Goal: Transaction & Acquisition: Book appointment/travel/reservation

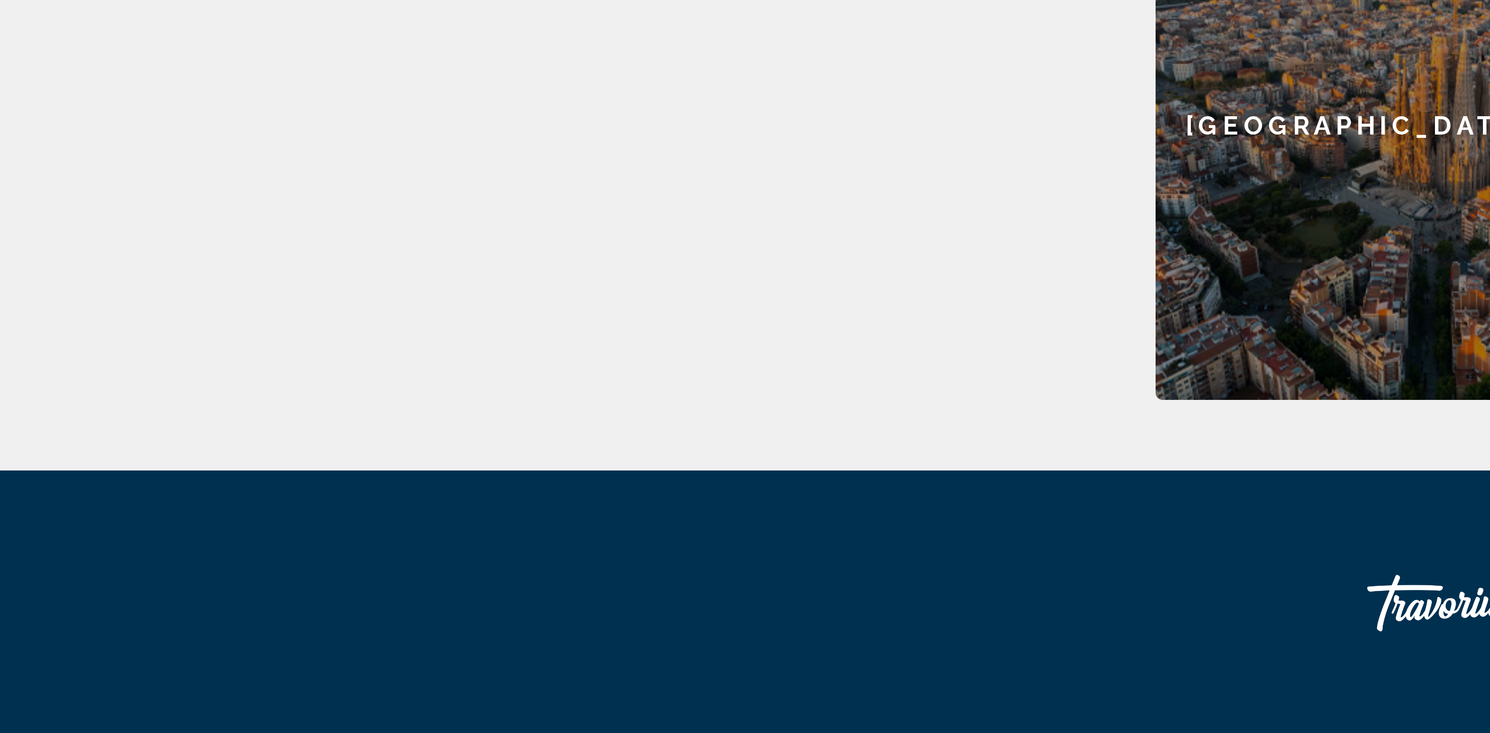
scroll to position [292, 0]
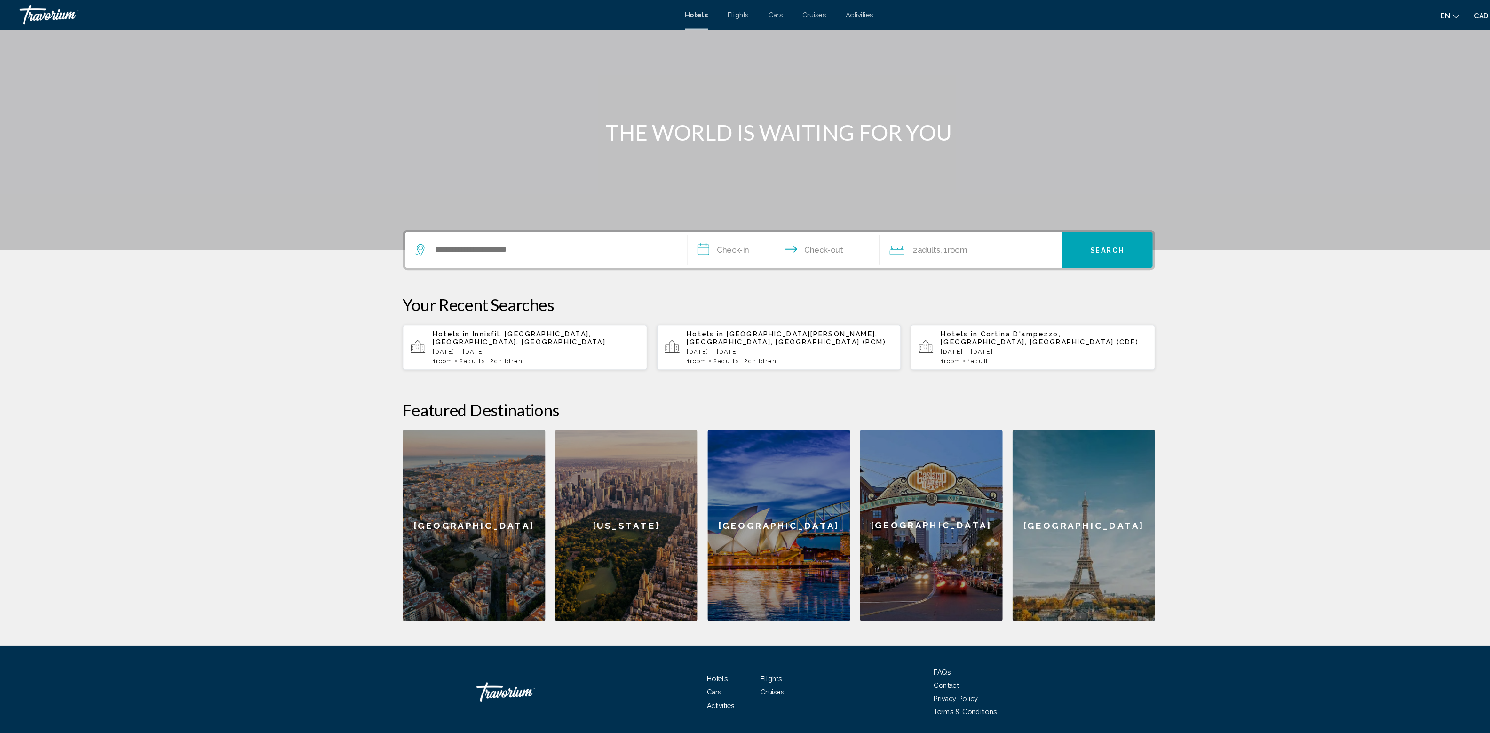
click at [414, 340] on p "[DATE] - [DATE]" at bounding box center [513, 336] width 198 height 7
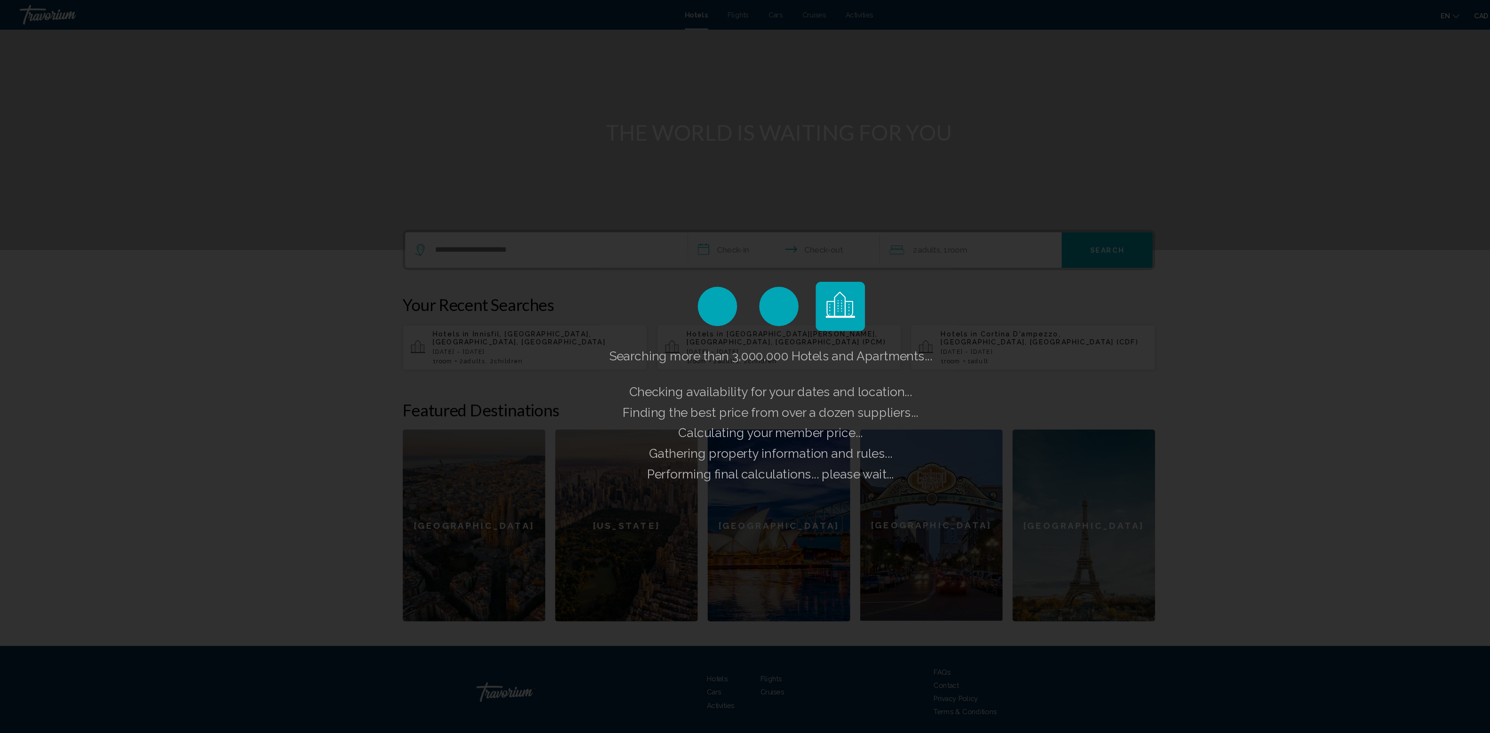
scroll to position [0, 0]
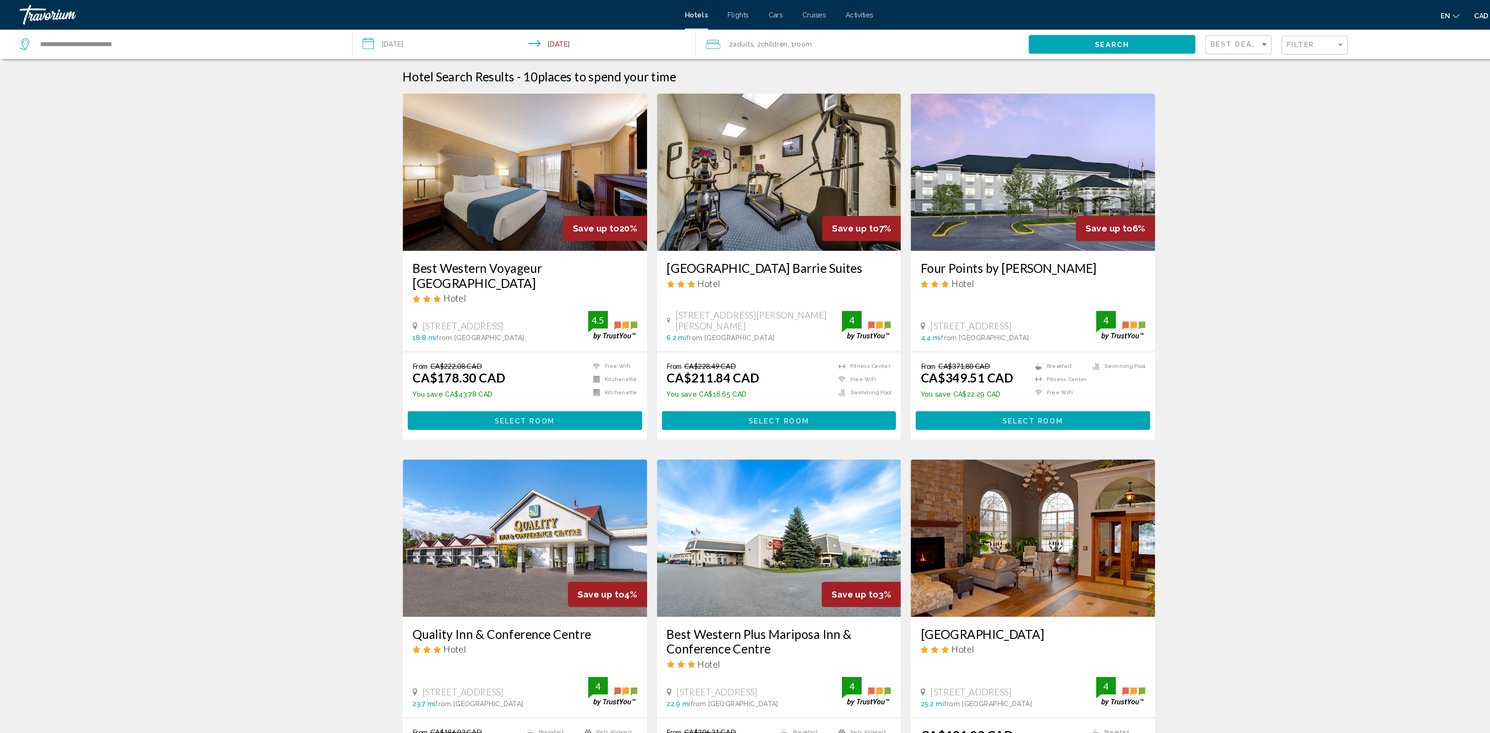
click at [428, 59] on input "**********" at bounding box center [503, 43] width 332 height 31
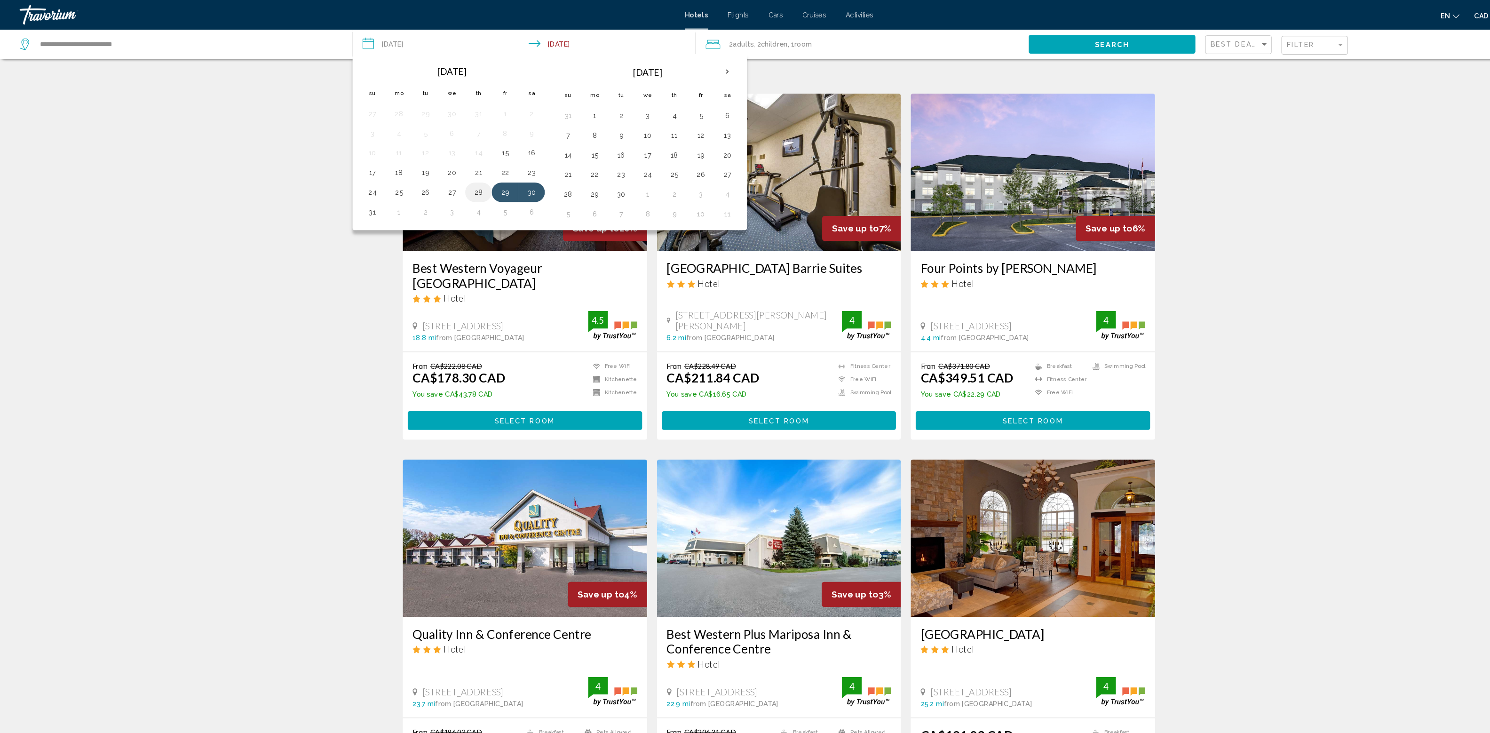
click at [470, 193] on td "28" at bounding box center [457, 184] width 25 height 19
click at [364, 209] on button "31" at bounding box center [356, 202] width 15 height 13
click at [465, 191] on button "28" at bounding box center [457, 183] width 15 height 13
type input "**********"
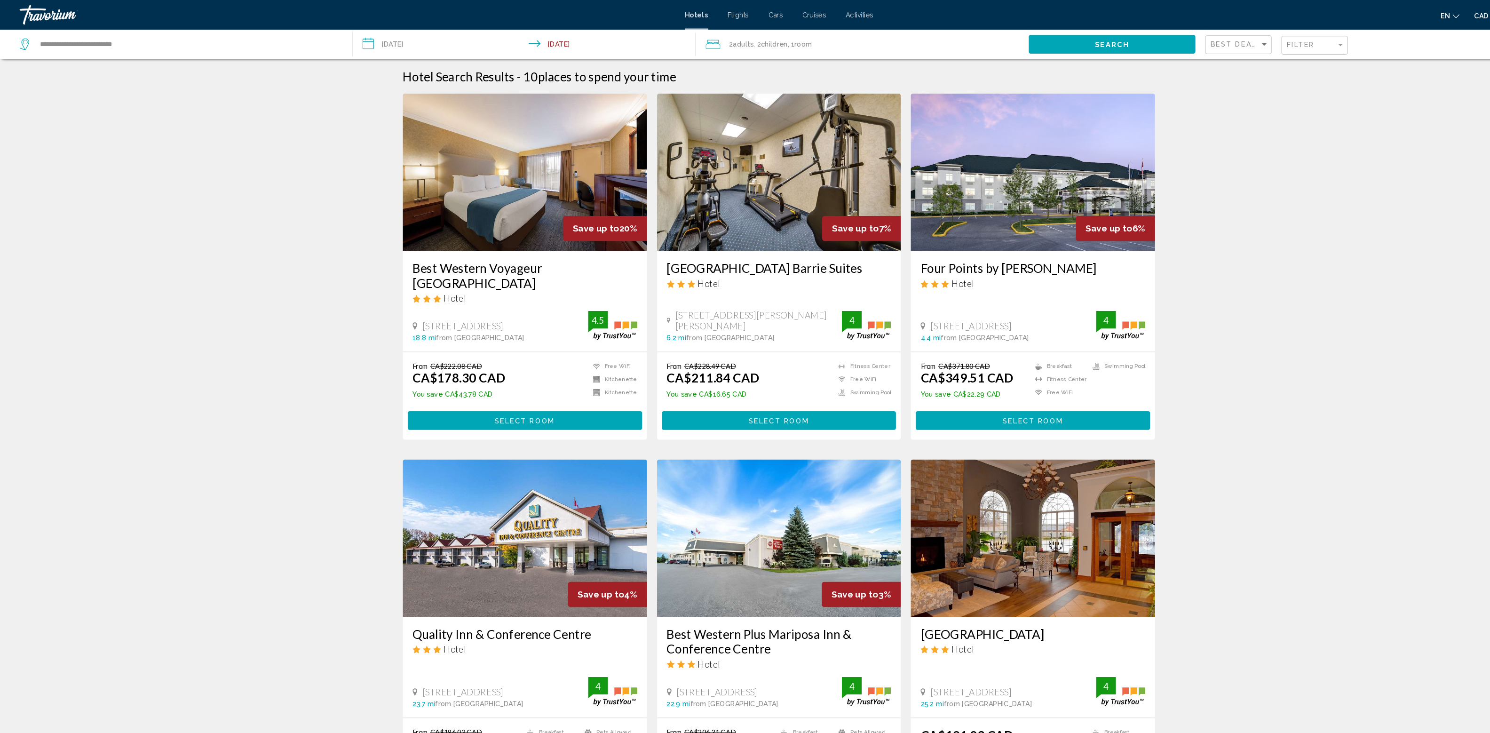
drag, startPoint x: 414, startPoint y: 76, endPoint x: 424, endPoint y: 75, distance: 10.4
click at [414, 59] on input "**********" at bounding box center [503, 43] width 332 height 31
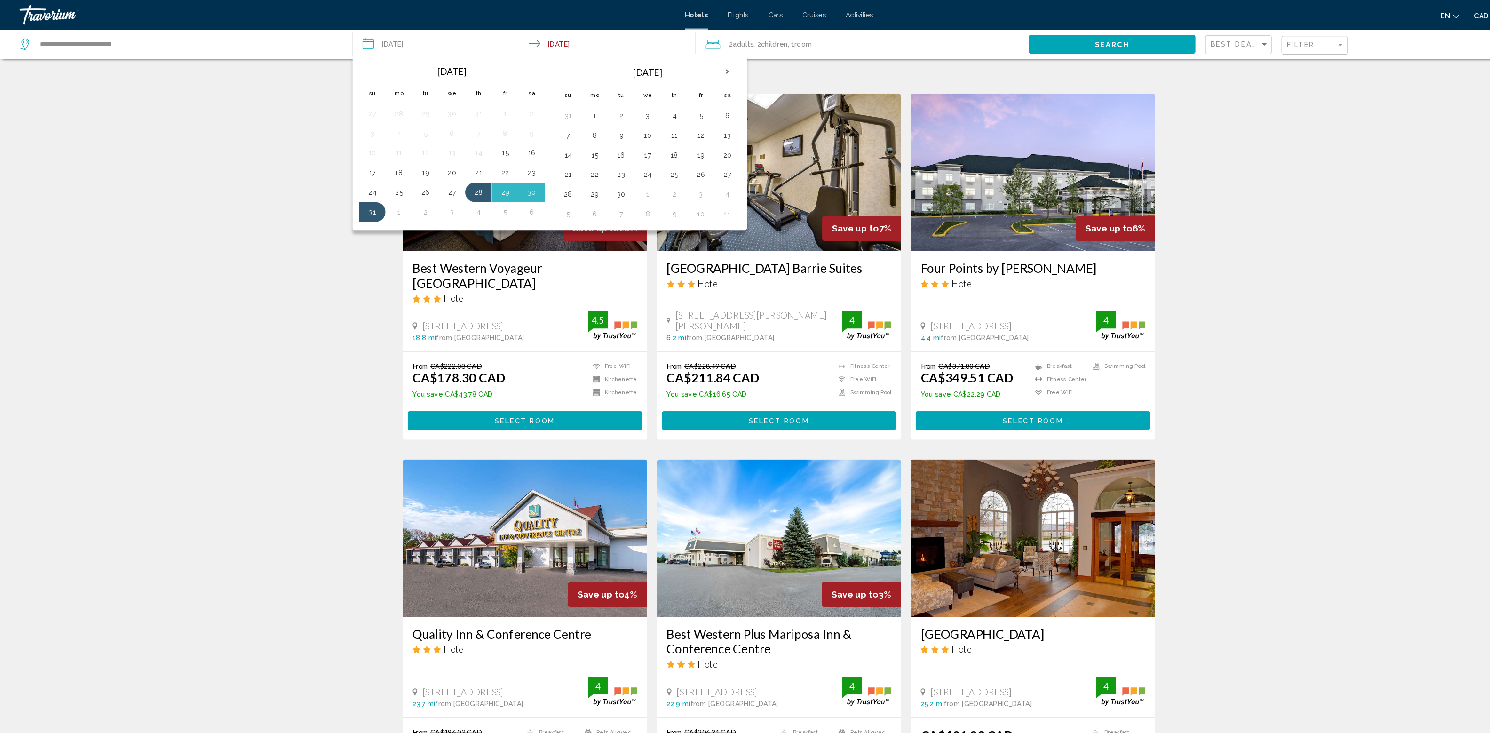
click at [877, 49] on div "2 Adult Adults , 2 Child Children , 1 Room rooms" at bounding box center [829, 42] width 309 height 13
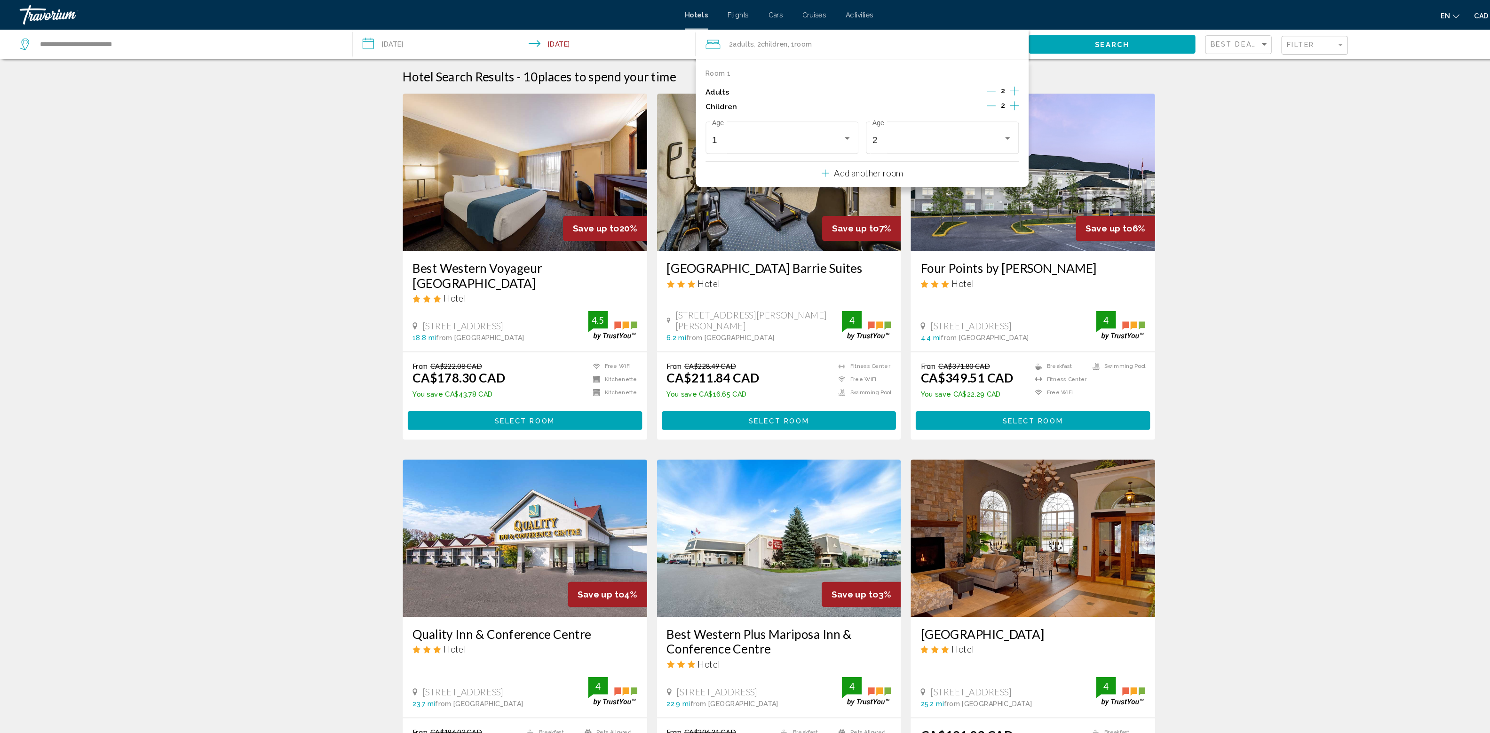
click at [944, 102] on icon "Decrement children" at bounding box center [948, 101] width 8 height 0
click at [1023, 51] on button "Search" at bounding box center [1063, 41] width 159 height 17
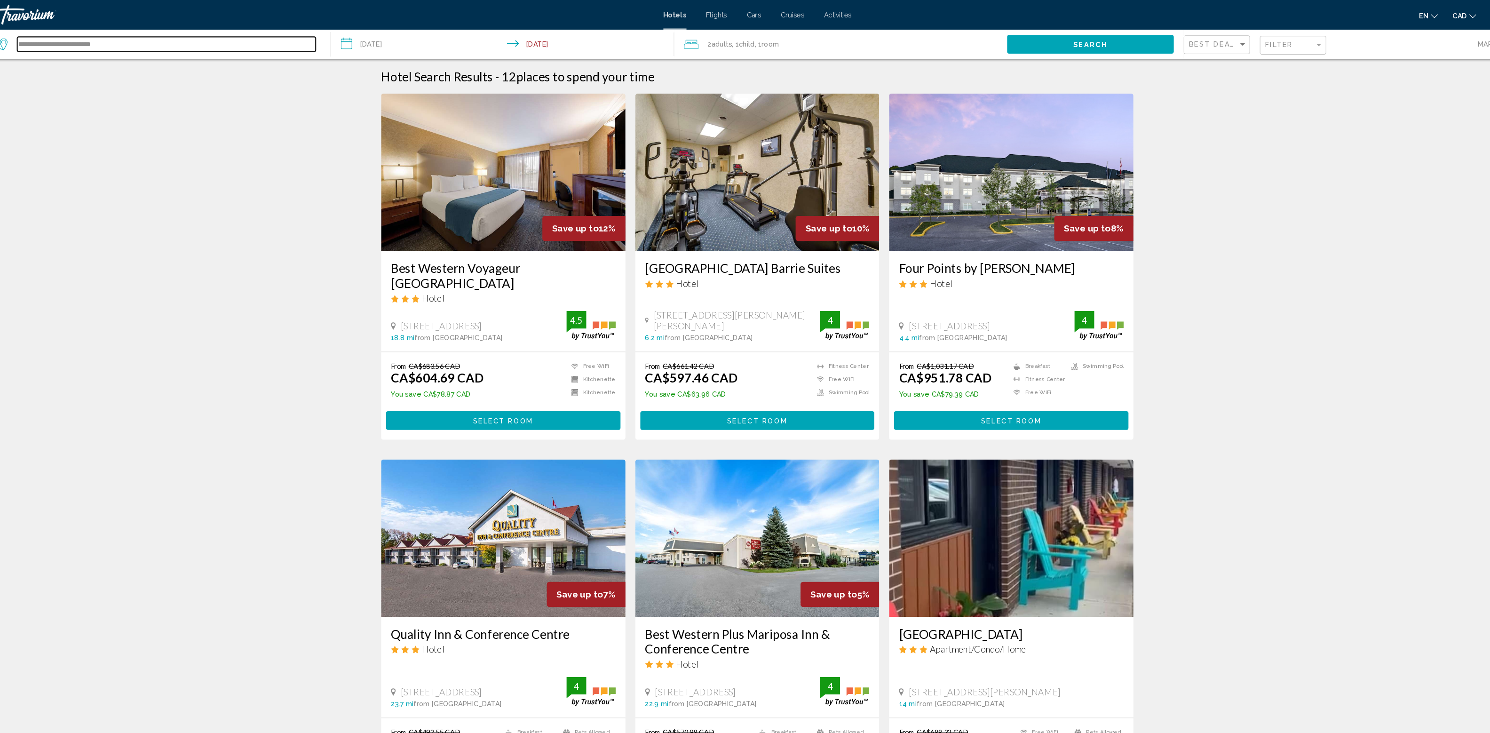
click at [60, 49] on input "**********" at bounding box center [180, 42] width 286 height 14
drag, startPoint x: 64, startPoint y: 77, endPoint x: 26, endPoint y: 75, distance: 38.6
click at [28, 49] on div "**********" at bounding box center [171, 42] width 304 height 14
type input "**********"
click at [1003, 51] on button "Search" at bounding box center [1063, 41] width 159 height 17
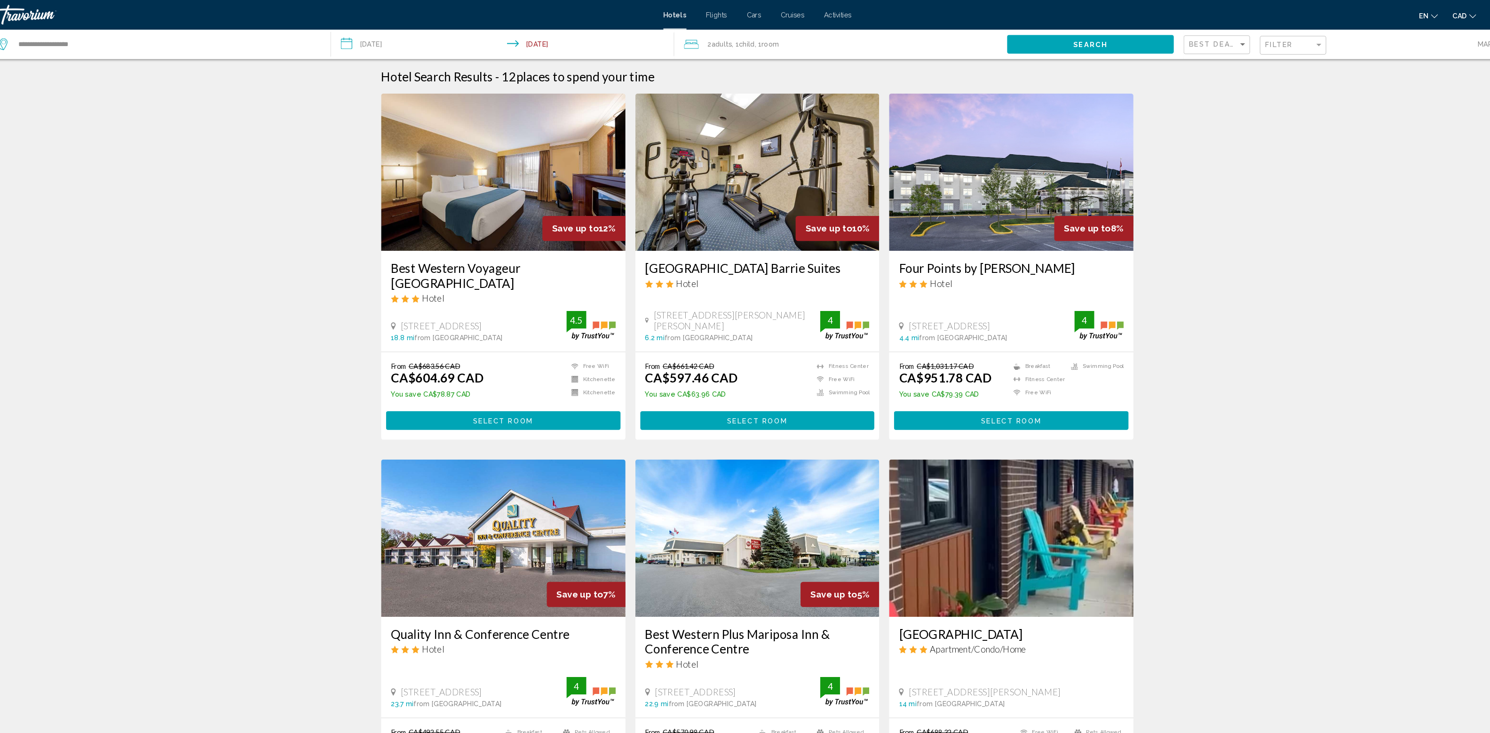
click at [1048, 47] on span "Search" at bounding box center [1064, 43] width 33 height 8
click at [655, 18] on span "Hotels" at bounding box center [666, 14] width 22 height 8
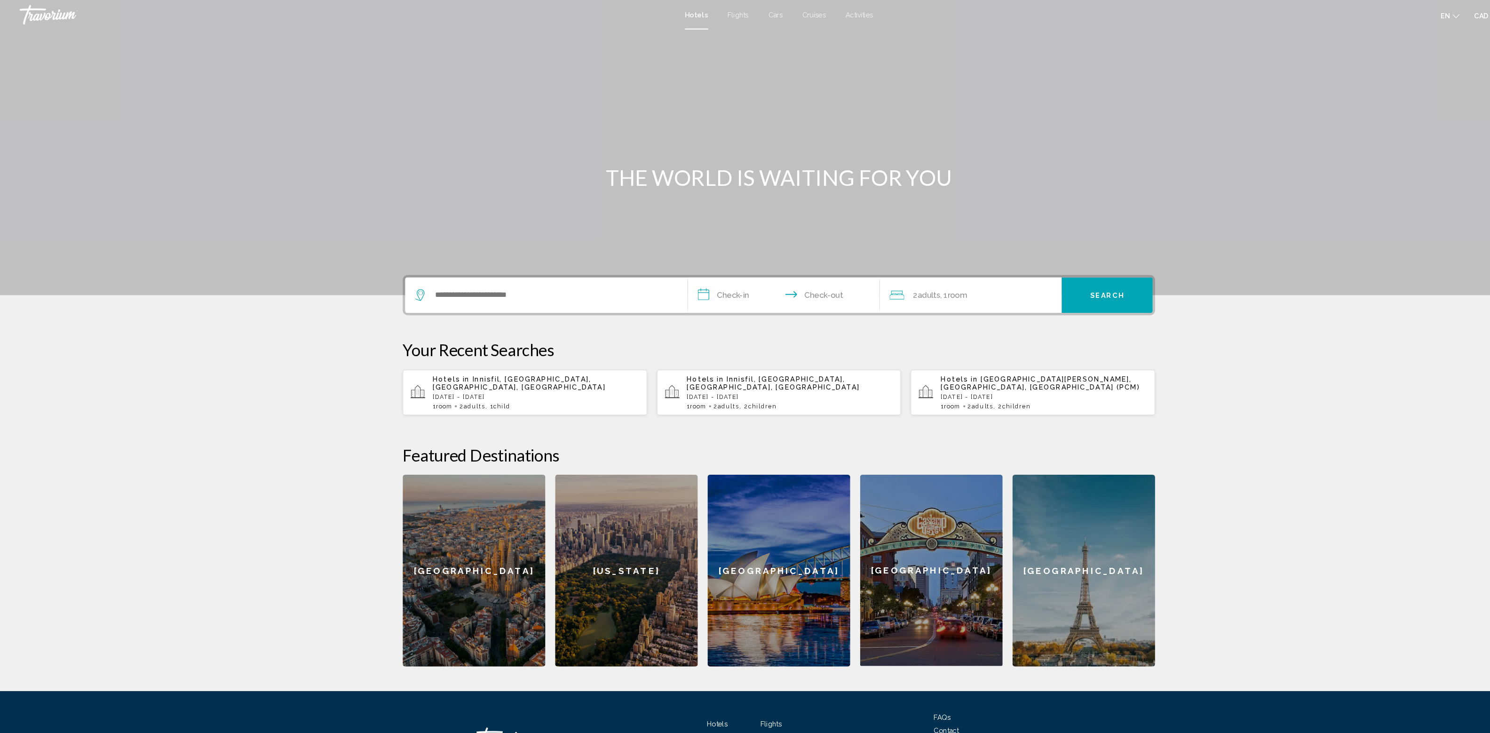
click at [397, 299] on div "Search widget" at bounding box center [522, 282] width 251 height 34
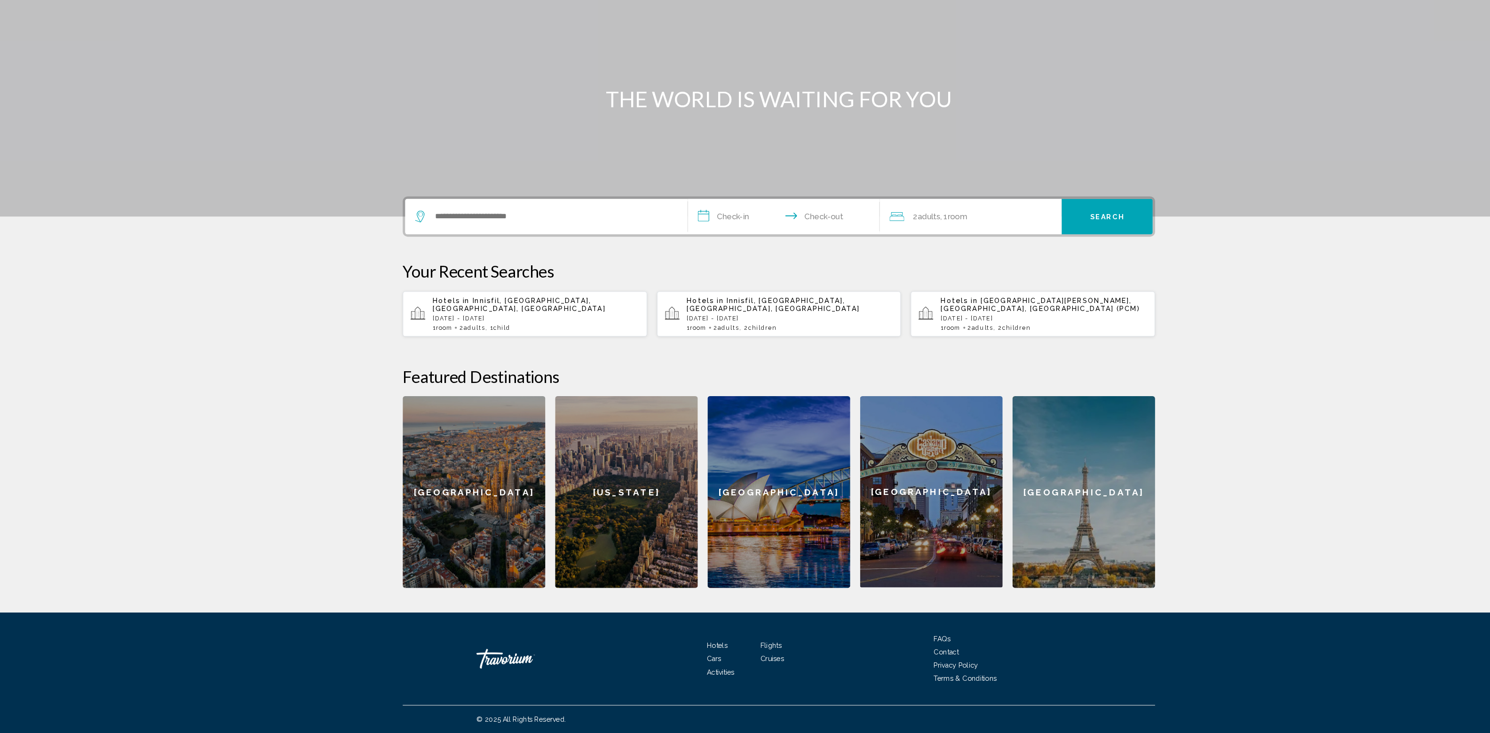
scroll to position [386, 0]
click at [397, 222] on div "Search widget" at bounding box center [522, 239] width 251 height 34
click at [415, 232] on input "Search widget" at bounding box center [529, 239] width 228 height 14
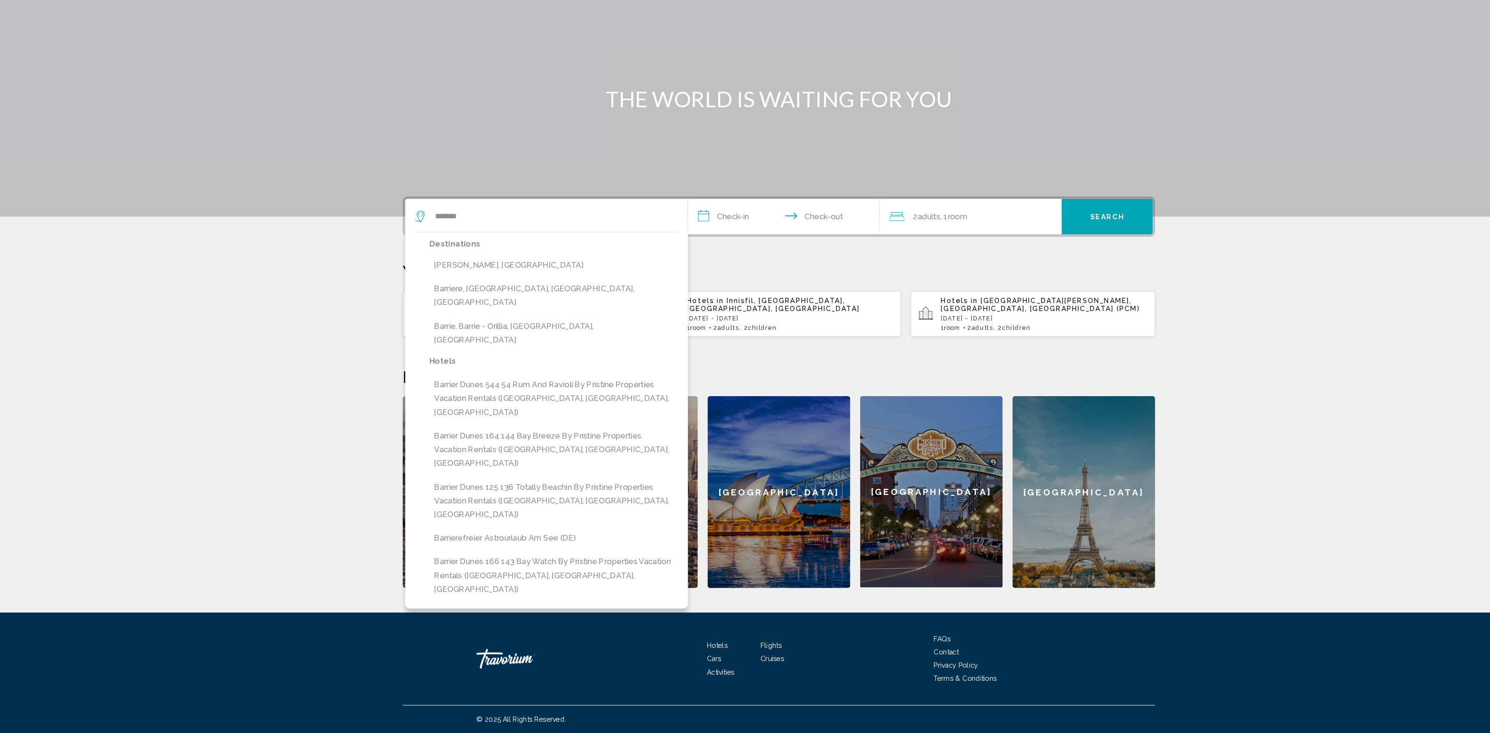
click at [411, 335] on button "Barrie, Barrie - Orillia, [GEOGRAPHIC_DATA], [GEOGRAPHIC_DATA]" at bounding box center [530, 350] width 238 height 31
type input "**********"
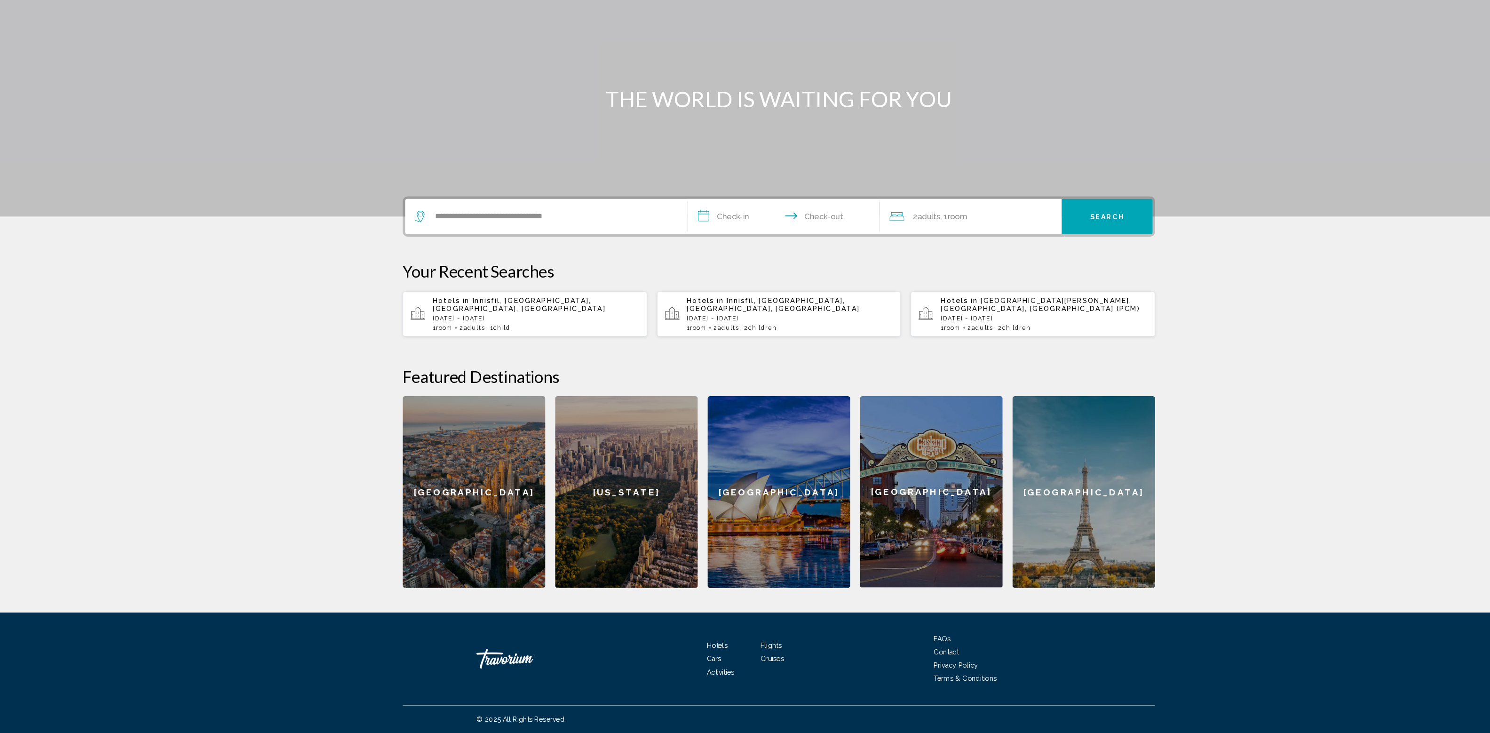
click at [658, 222] on input "**********" at bounding box center [751, 240] width 187 height 37
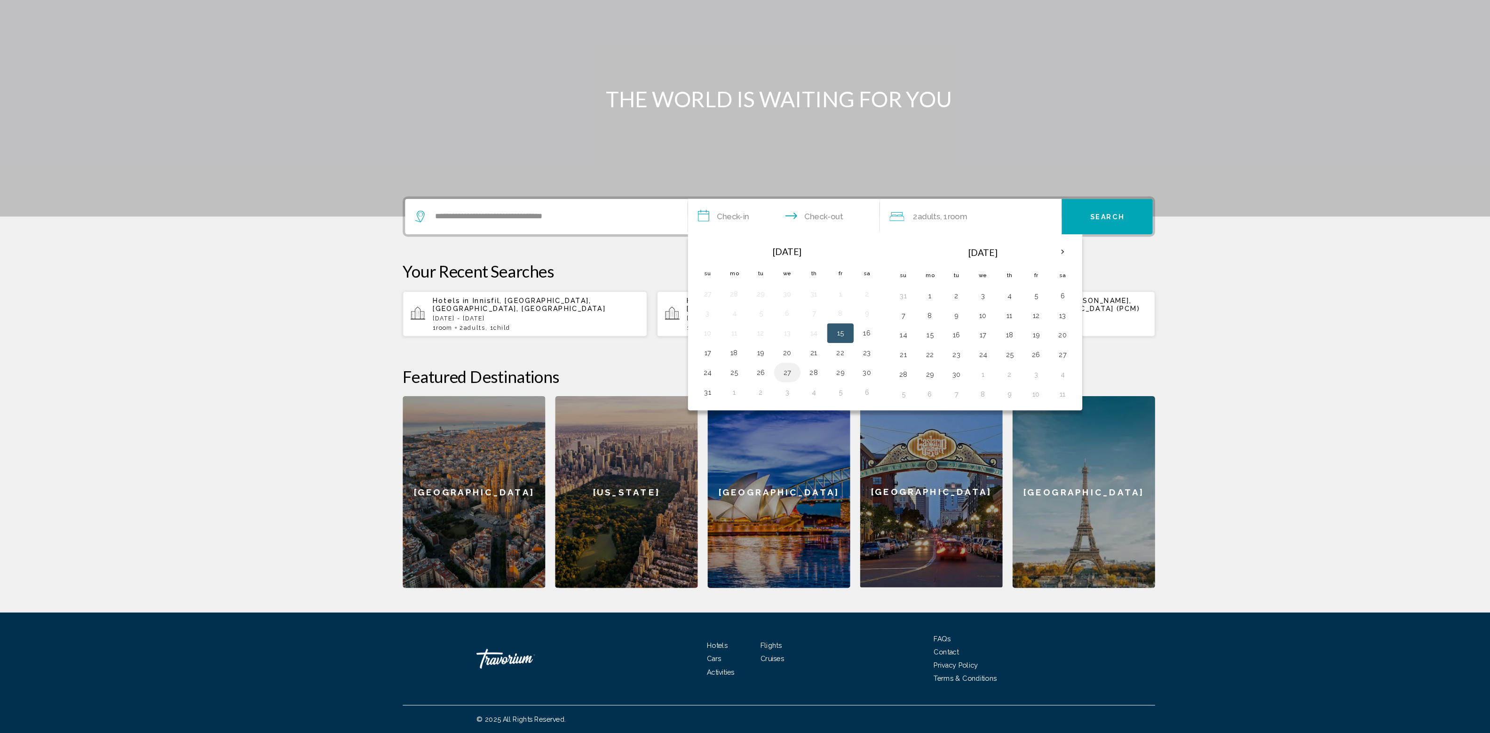
click at [746, 382] on button "27" at bounding box center [753, 388] width 15 height 13
click at [669, 400] on button "31" at bounding box center [676, 406] width 15 height 13
type input "**********"
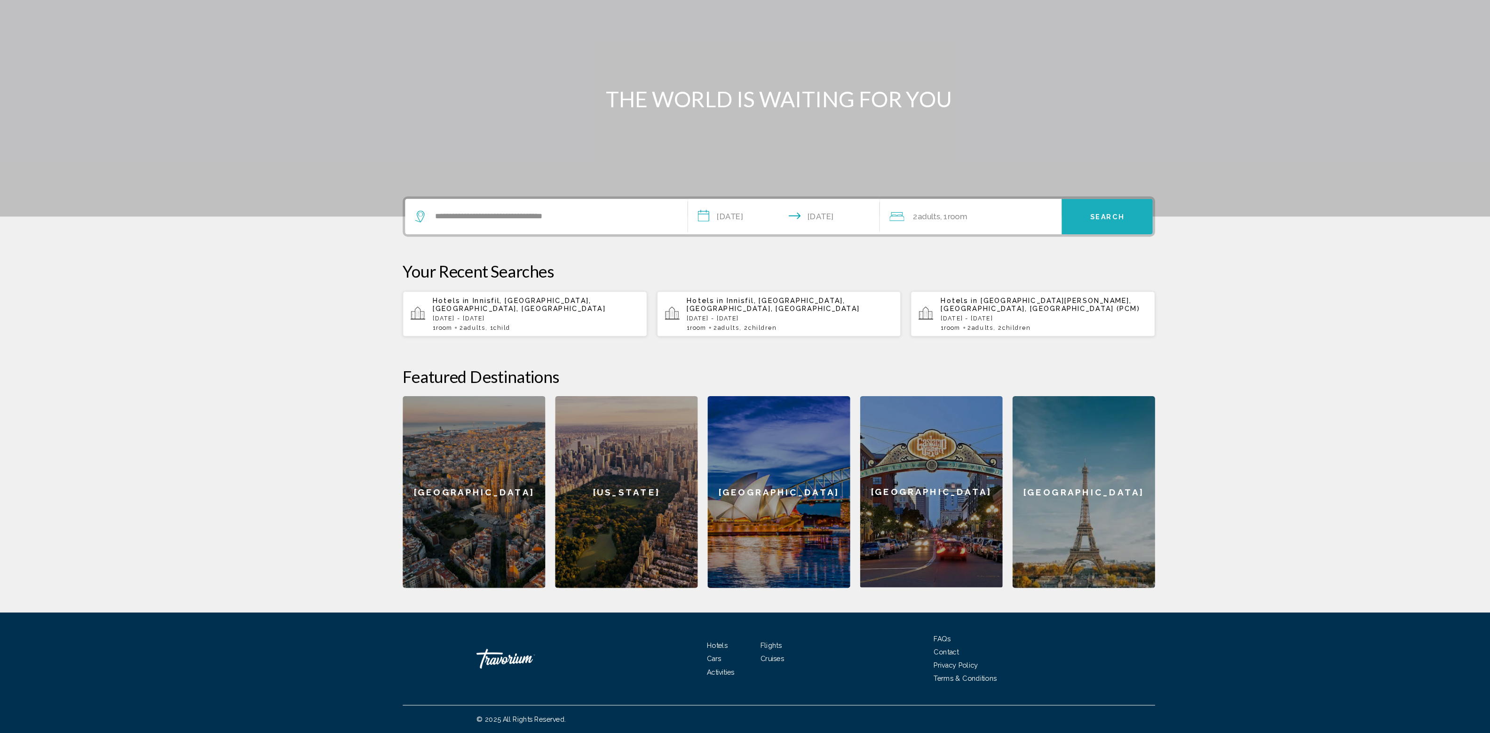
click at [1103, 222] on button "Search" at bounding box center [1059, 239] width 87 height 34
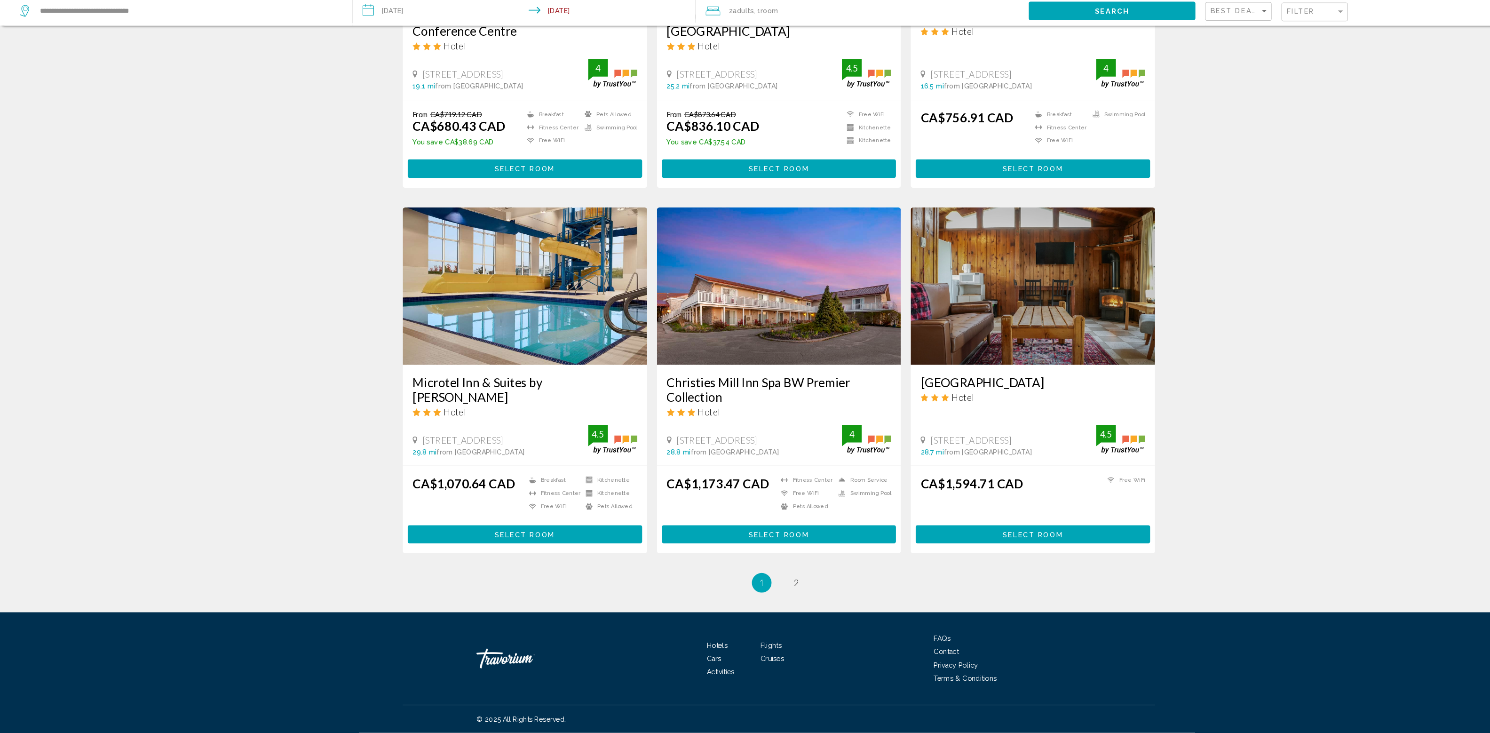
scroll to position [2070, 0]
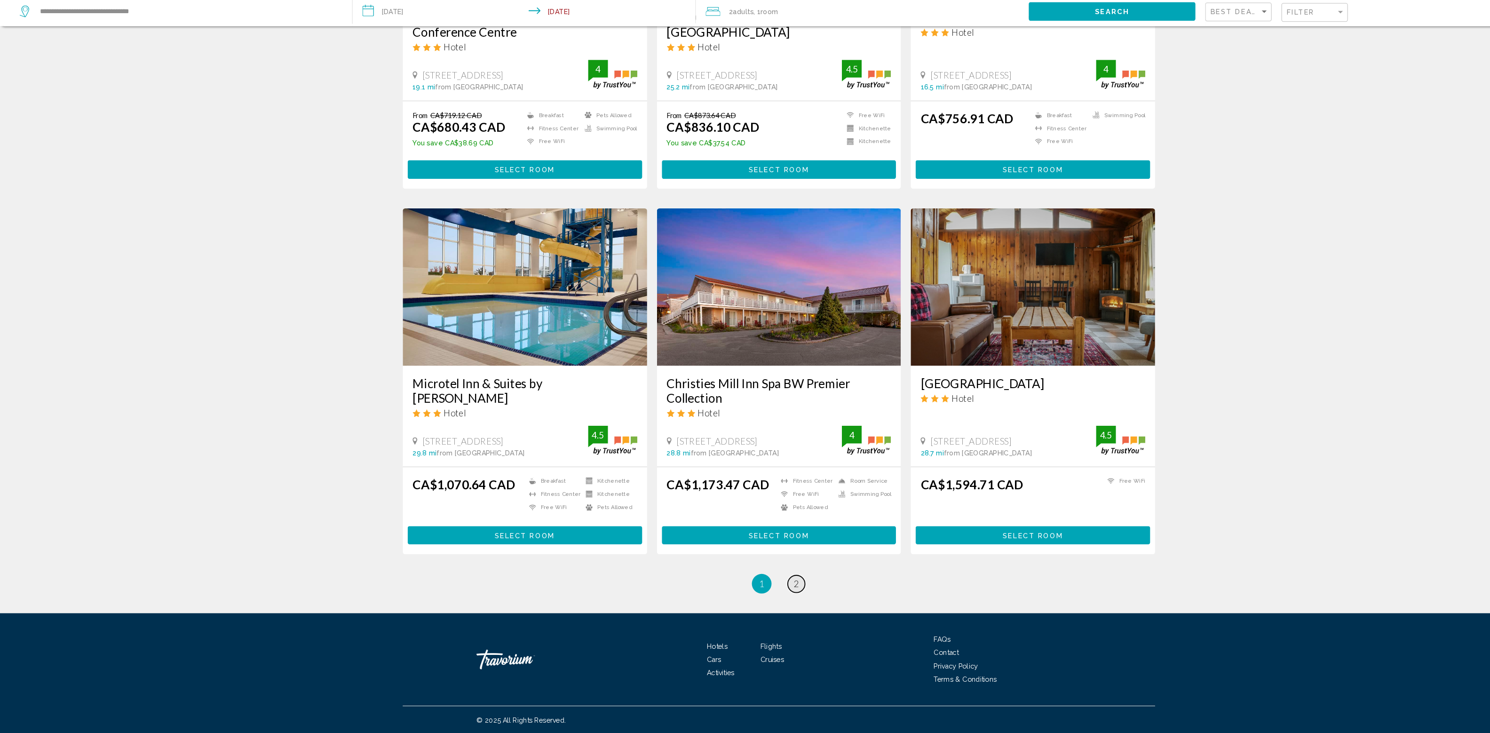
click at [764, 584] on span "2" at bounding box center [761, 589] width 5 height 10
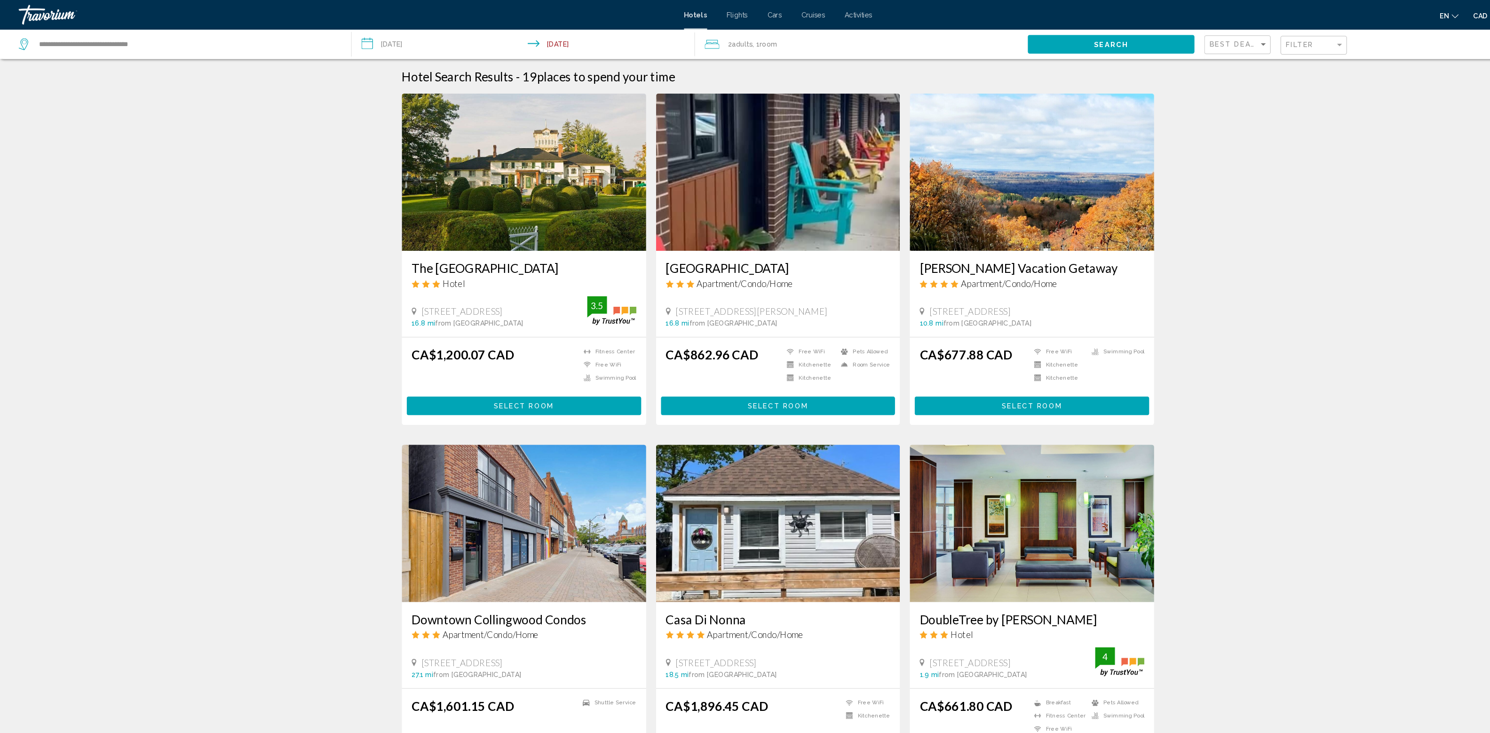
click at [712, 240] on img "Main content" at bounding box center [746, 164] width 234 height 151
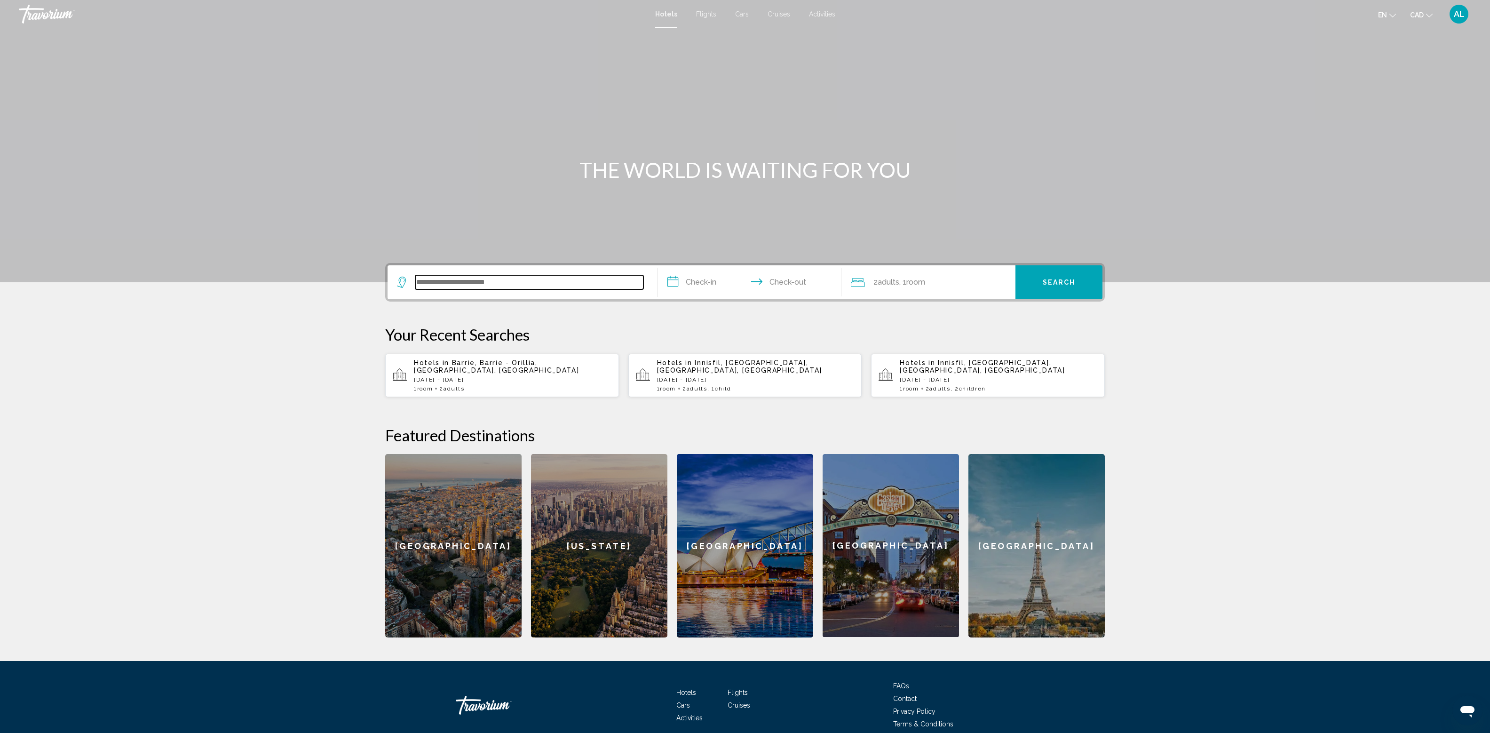
drag, startPoint x: 380, startPoint y: 519, endPoint x: 416, endPoint y: 516, distance: 36.0
click at [415, 289] on input "Search widget" at bounding box center [529, 282] width 228 height 14
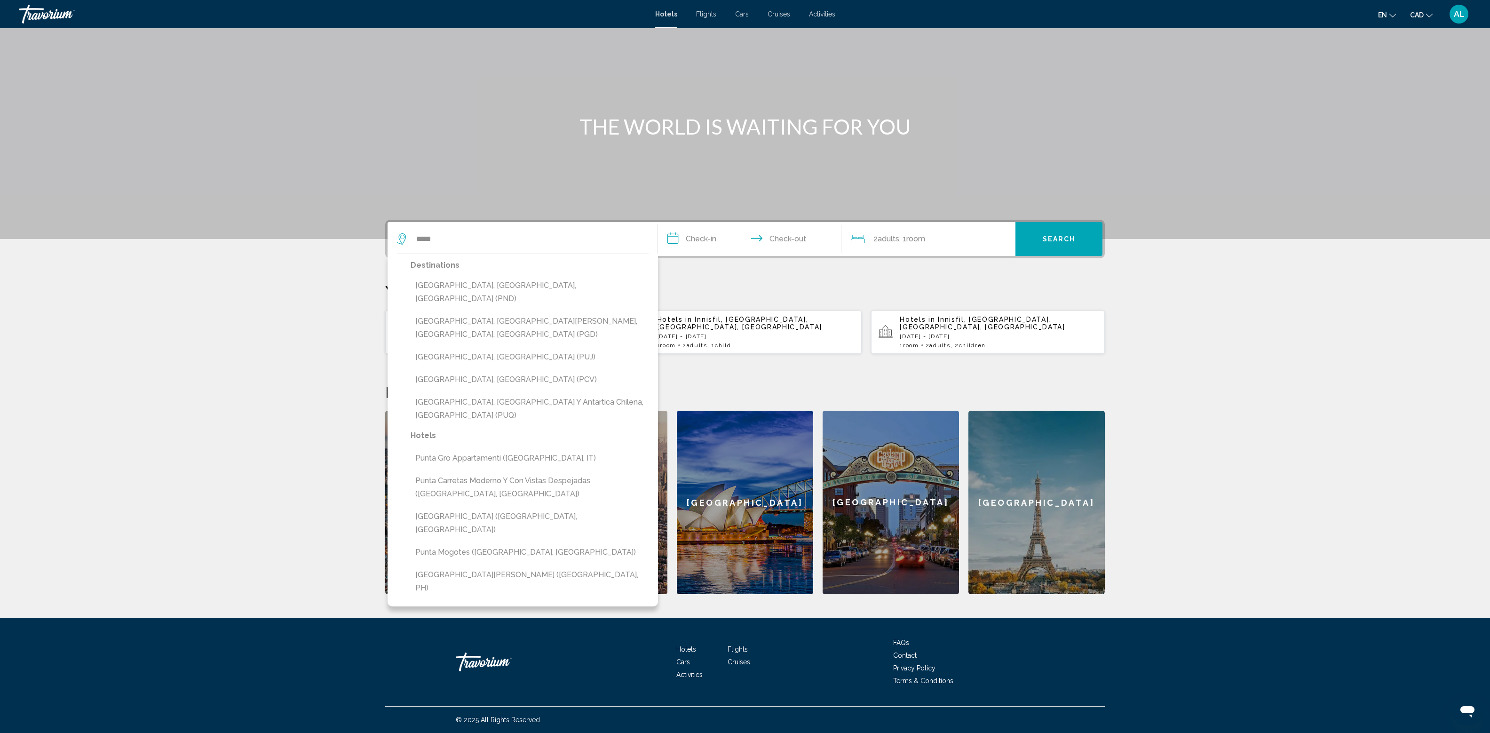
click at [411, 348] on button "Punta Cana, Dominican Republic (PUJ)" at bounding box center [530, 357] width 238 height 18
type input "**********"
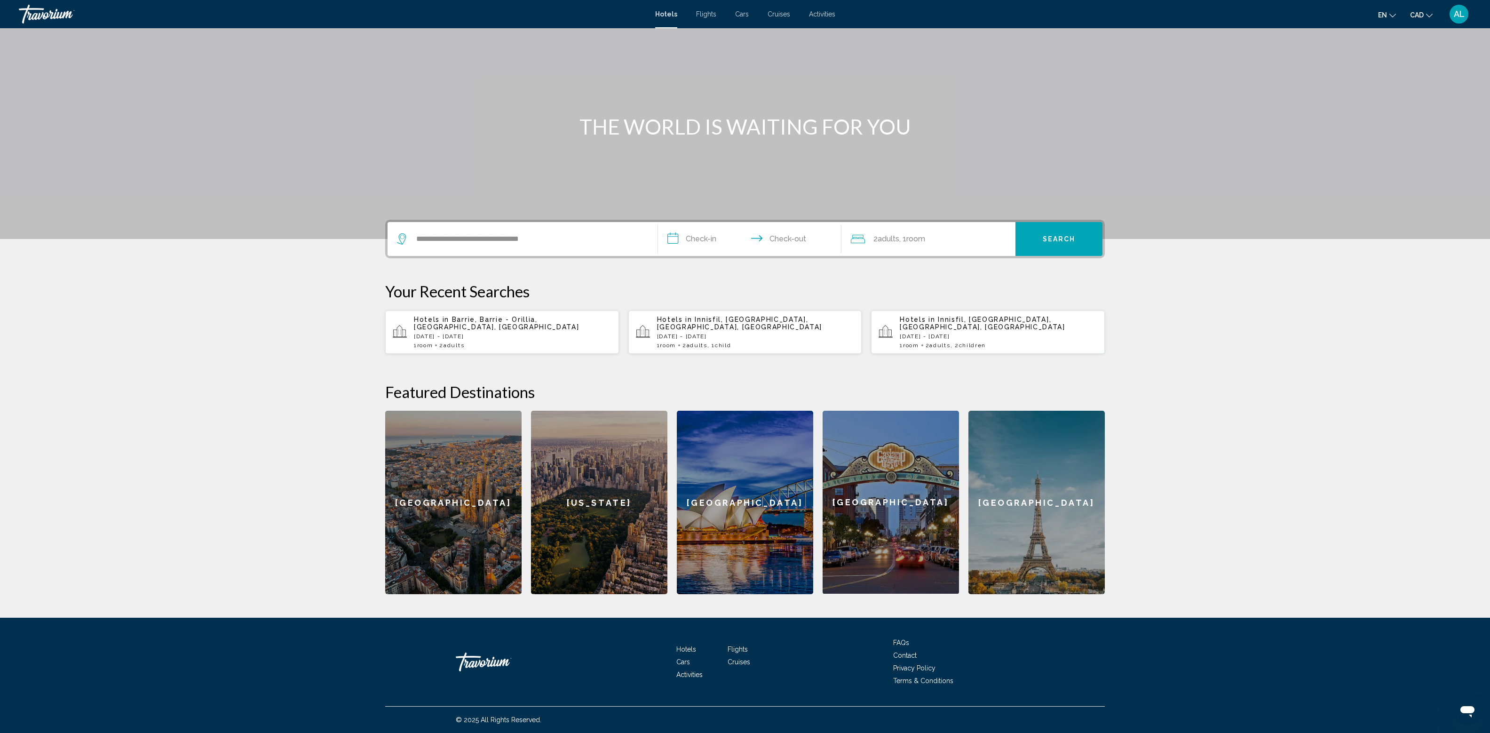
click at [658, 222] on input "**********" at bounding box center [751, 240] width 187 height 37
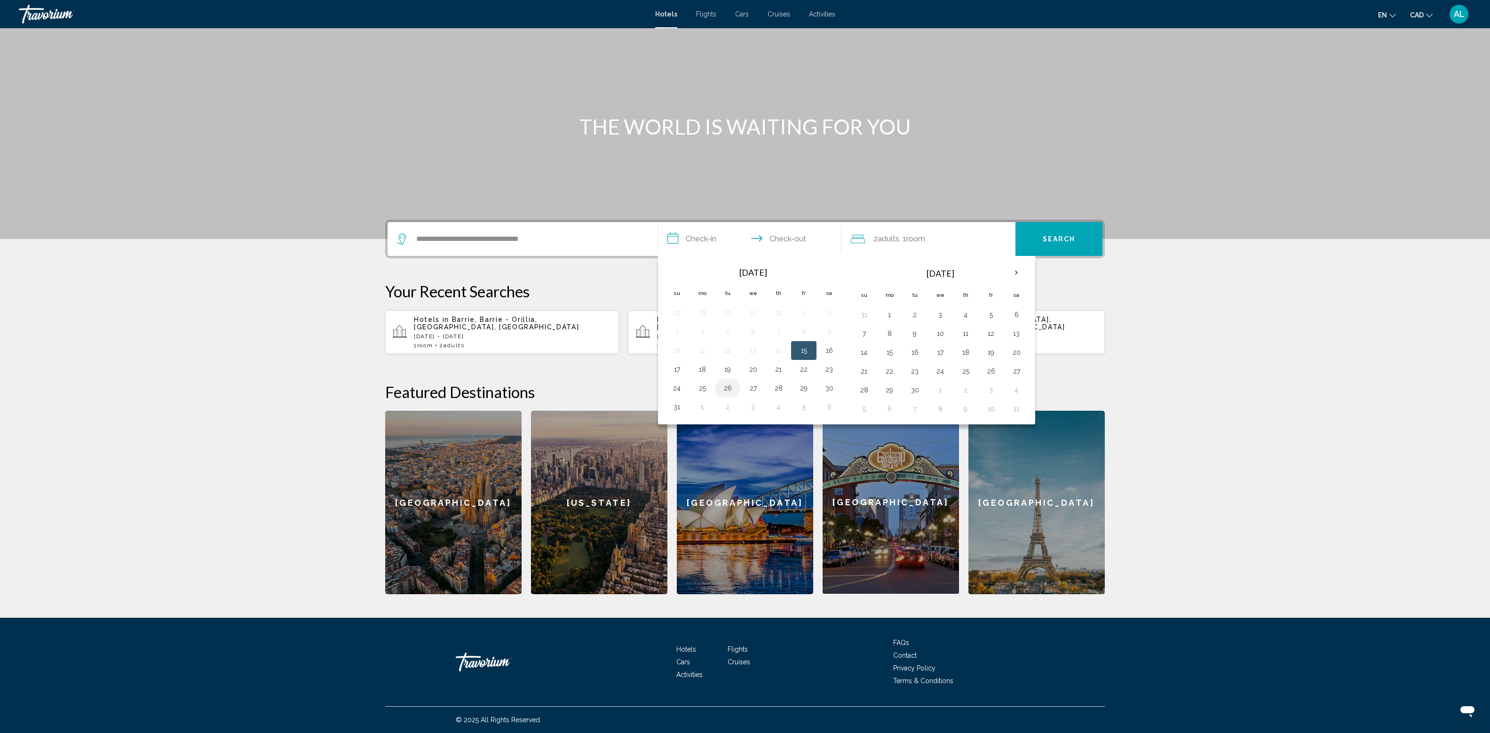
click at [720, 382] on button "26" at bounding box center [727, 388] width 15 height 13
drag, startPoint x: 626, startPoint y: 343, endPoint x: 637, endPoint y: 340, distance: 11.9
click at [664, 342] on table "Aug 2025 Su Mo Tu We Th Fr Sa 27 28 29 30 31 1 2 3 4 5 6 7 8 9 10 11 12 13 14 1…" at bounding box center [753, 339] width 178 height 154
click at [669, 400] on button "31" at bounding box center [676, 406] width 15 height 13
type input "**********"
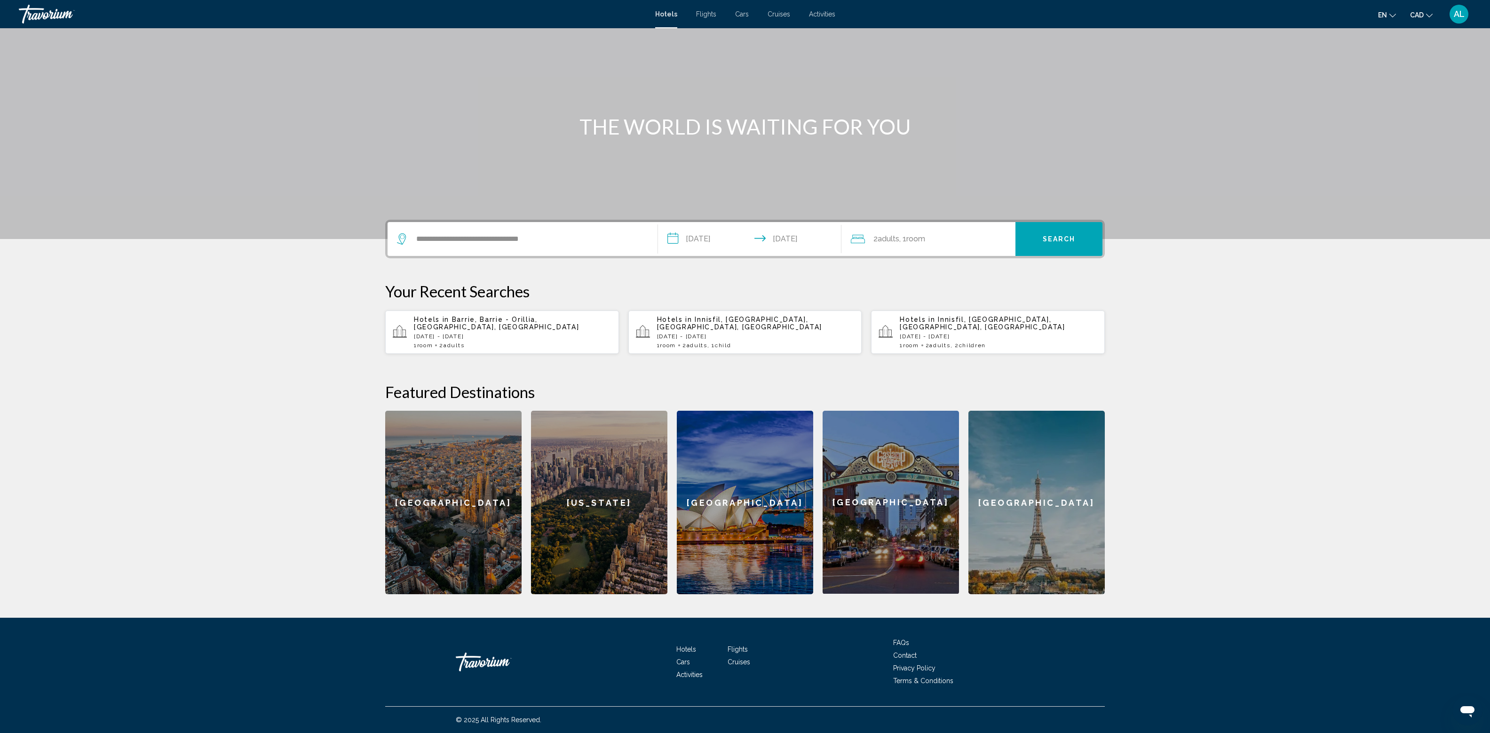
click at [975, 232] on div "2 Adult Adults , 1 Room rooms" at bounding box center [933, 238] width 165 height 13
click at [1006, 295] on icon "Increment children" at bounding box center [1002, 300] width 8 height 11
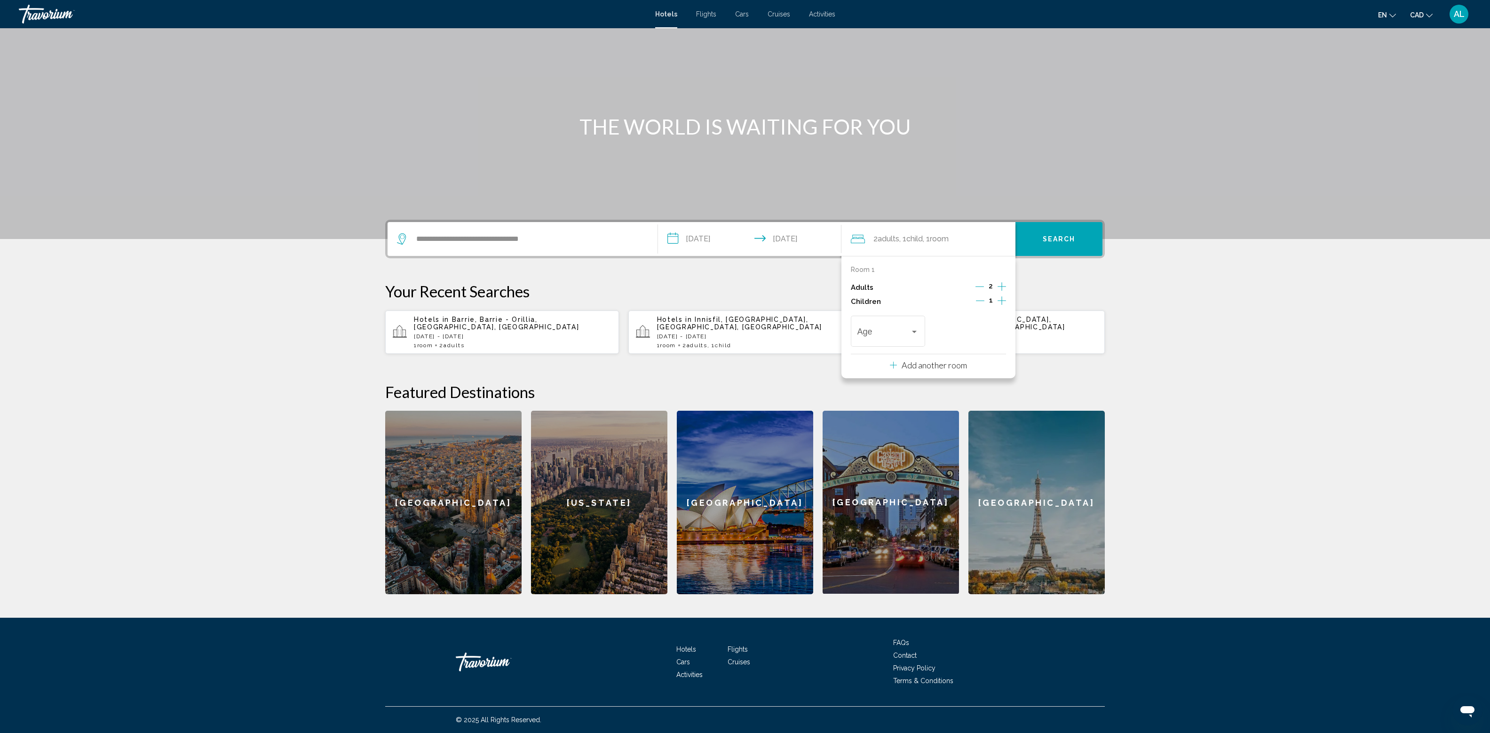
click at [1006, 295] on icon "Increment children" at bounding box center [1002, 300] width 8 height 11
click at [911, 329] on span "Travelers: 2 adults, 2 children" at bounding box center [884, 333] width 53 height 9
drag, startPoint x: 1022, startPoint y: 252, endPoint x: 1104, endPoint y: 245, distance: 82.2
click at [1024, 251] on span "1" at bounding box center [1002, 263] width 121 height 25
click at [992, 329] on div "1" at bounding box center [965, 333] width 53 height 9
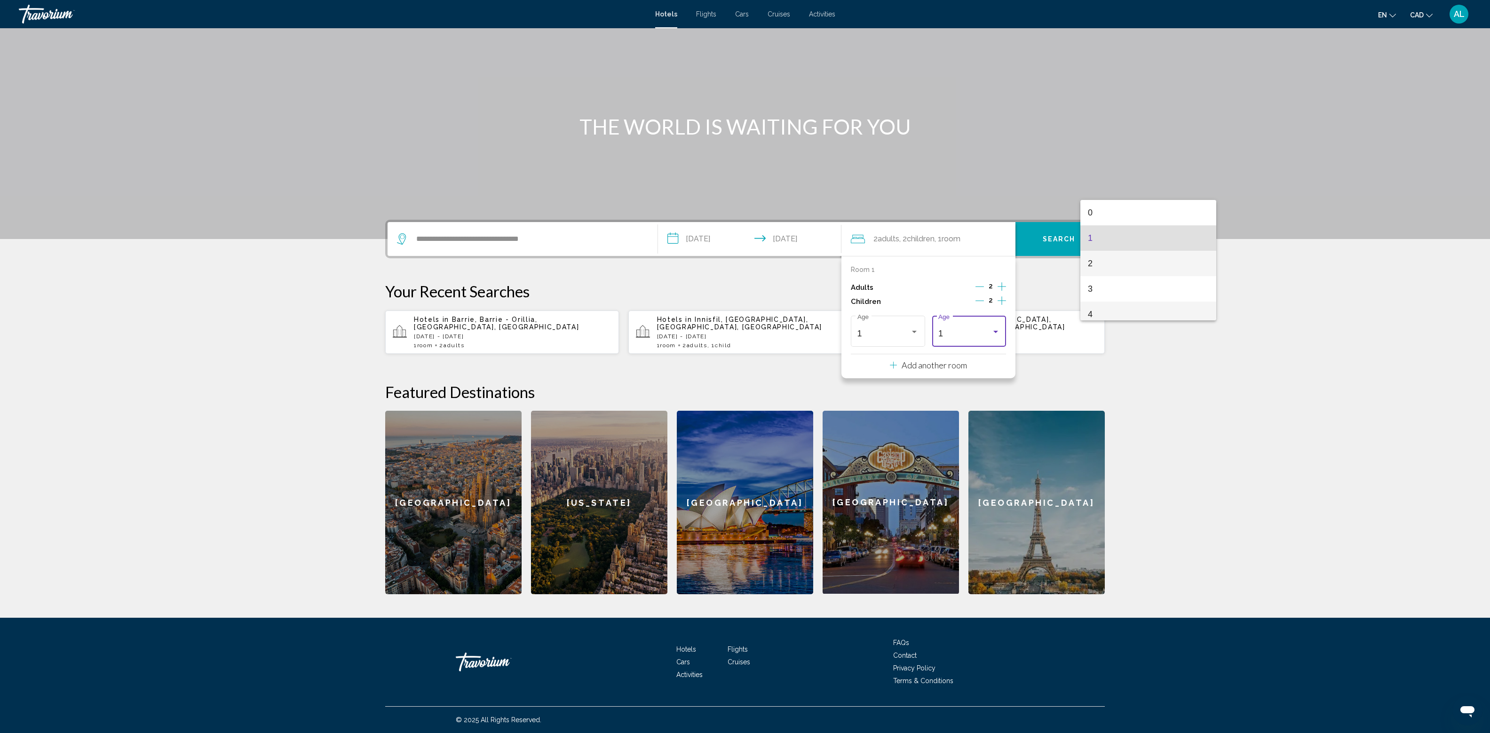
drag, startPoint x: 1104, startPoint y: 302, endPoint x: 1137, endPoint y: 275, distance: 42.8
click at [1107, 301] on div "0 1 2 3 4 5 6 7 8 9 10 11 12 13 14 15 16 17" at bounding box center [1149, 260] width 136 height 120
click at [1300, 81] on div at bounding box center [745, 366] width 1490 height 733
click at [1076, 236] on span "Search" at bounding box center [1059, 240] width 33 height 8
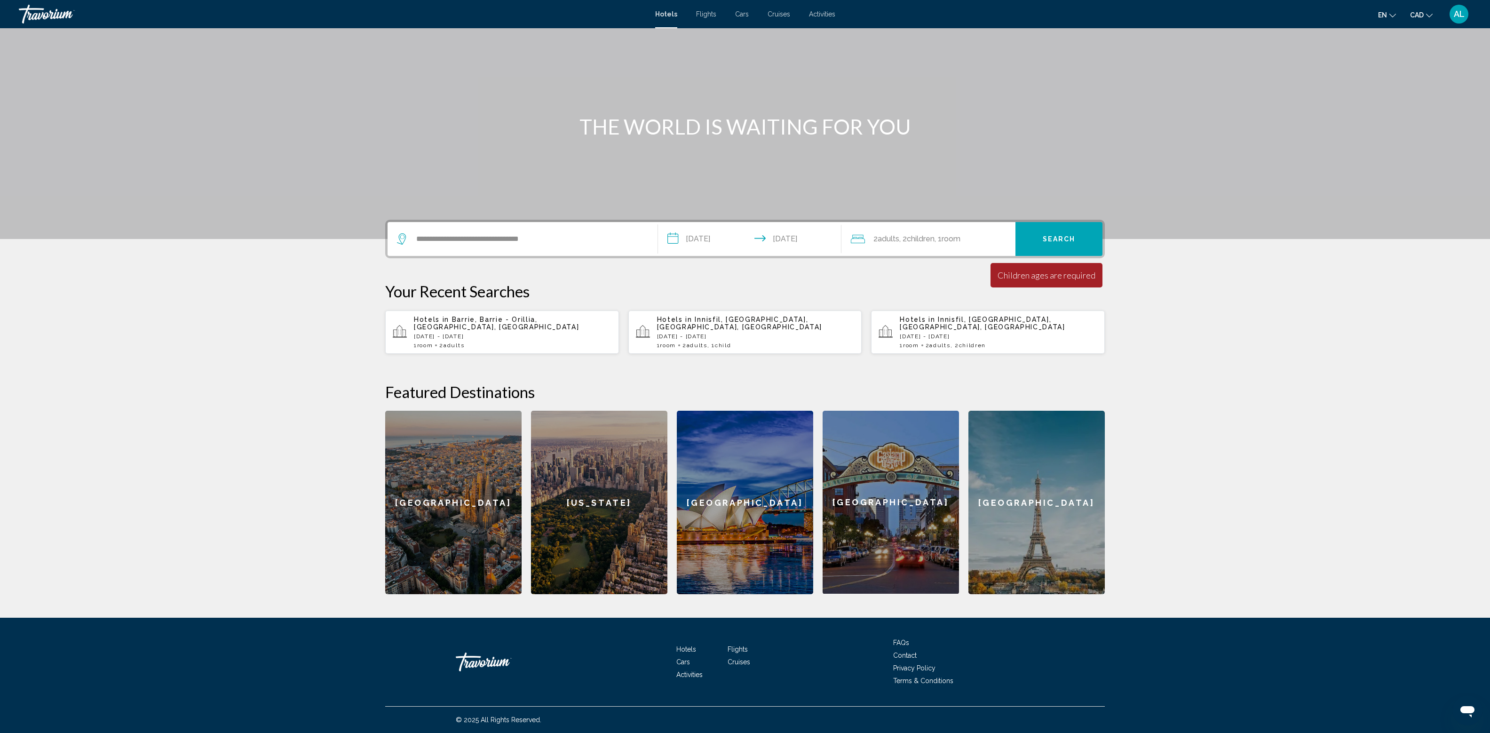
click at [1016, 232] on div "2 Adult Adults , 2 Child Children , 1 Room rooms" at bounding box center [933, 238] width 165 height 13
click at [992, 329] on span "Travelers: 2 adults, 2 children" at bounding box center [965, 333] width 53 height 9
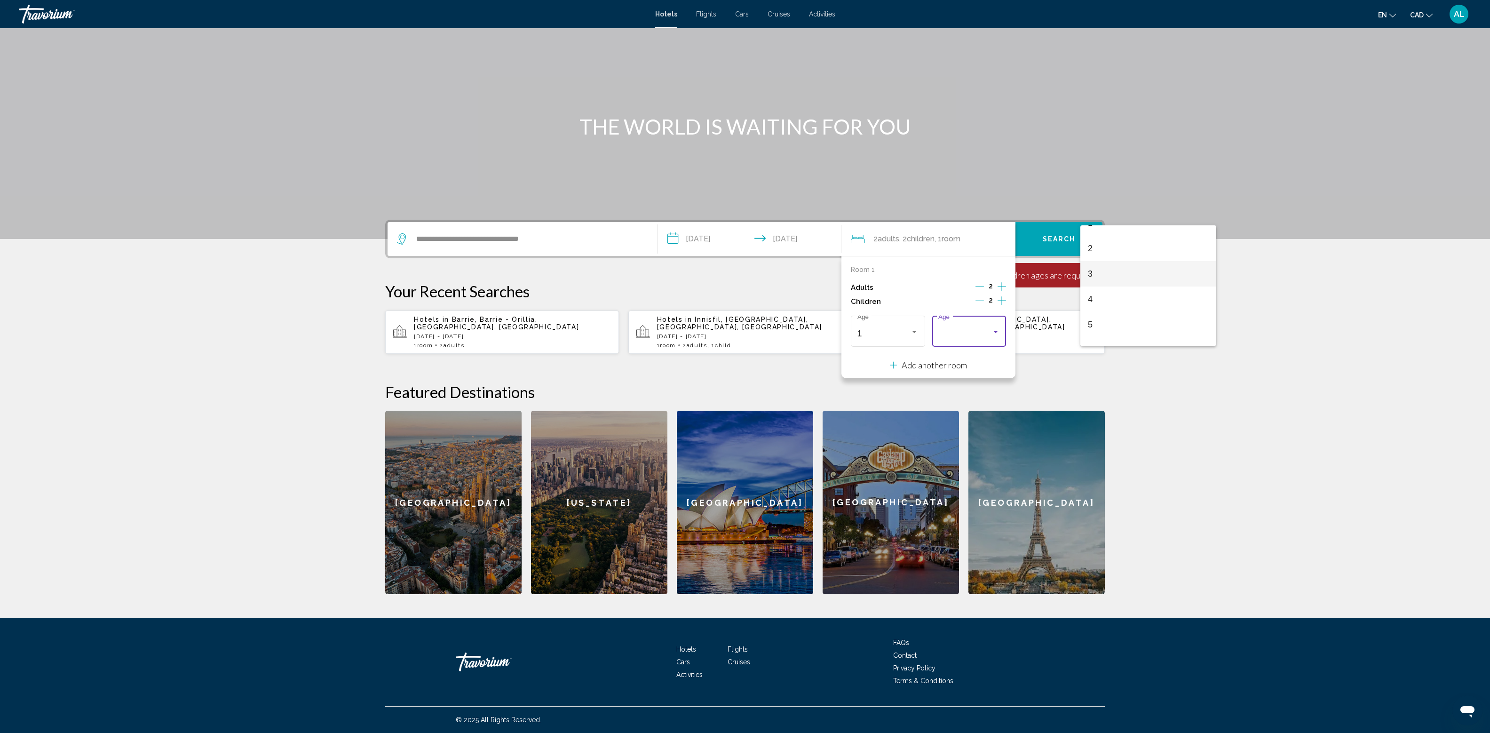
scroll to position [44, 0]
click at [1119, 298] on span "4" at bounding box center [1148, 295] width 121 height 25
click at [1076, 236] on span "Search" at bounding box center [1059, 240] width 33 height 8
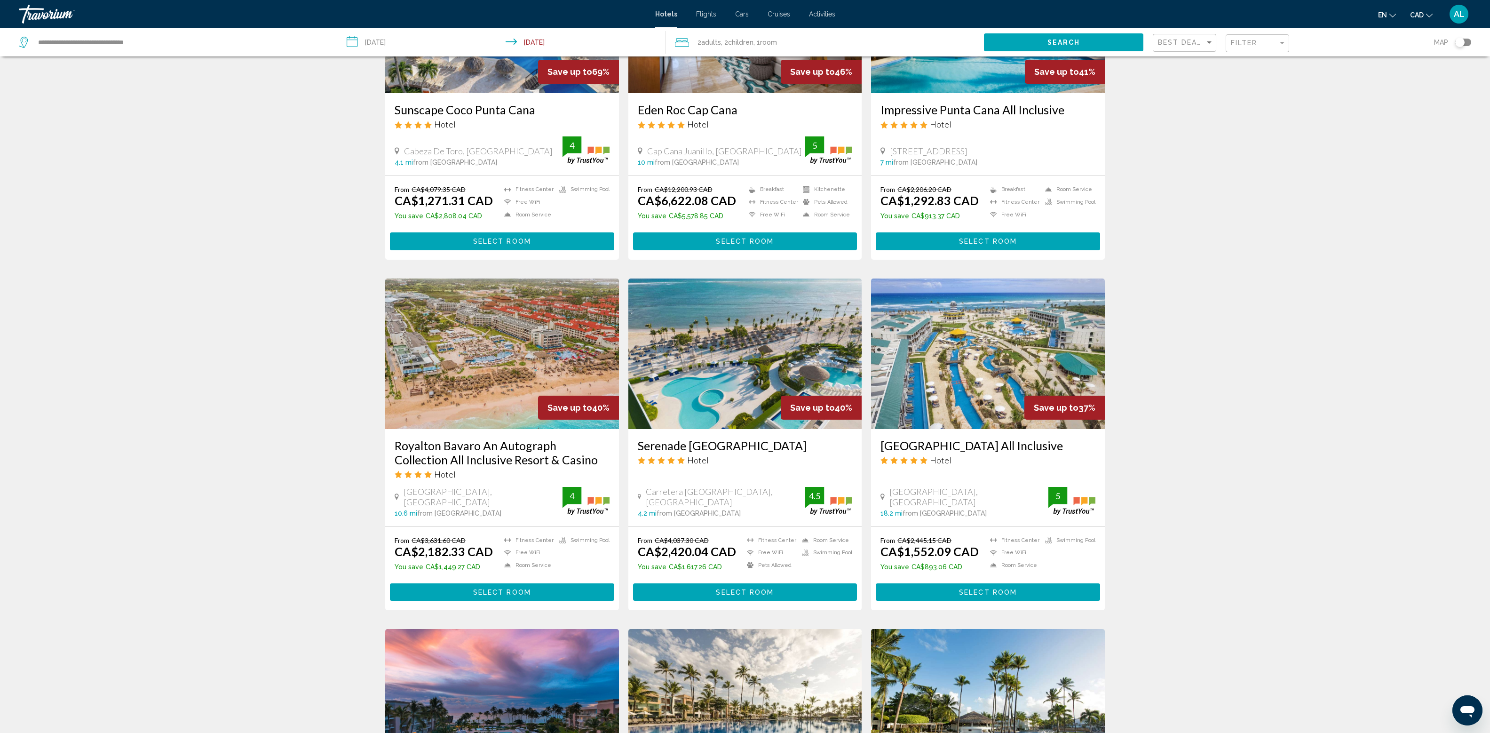
scroll to position [151, 0]
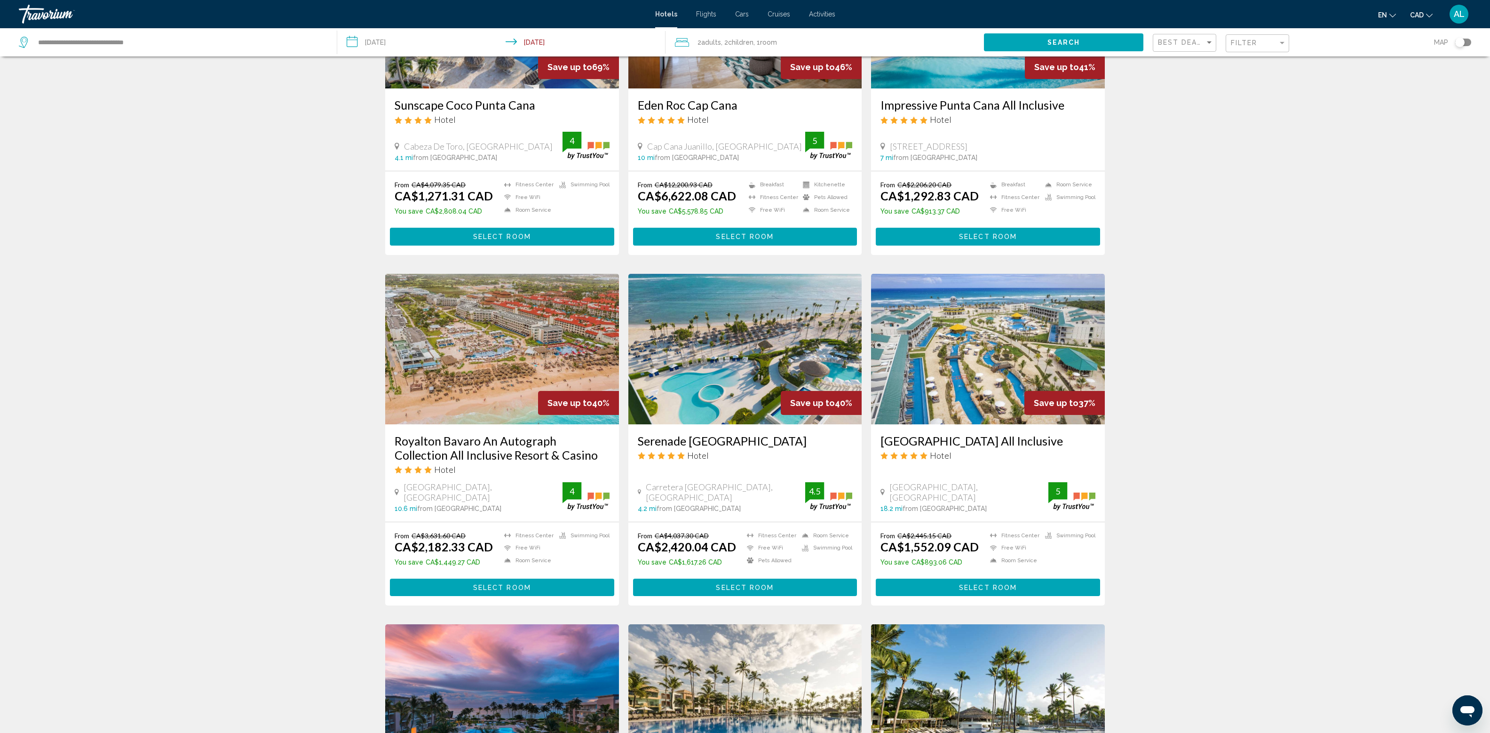
click at [1105, 88] on img "Main content" at bounding box center [988, 13] width 234 height 151
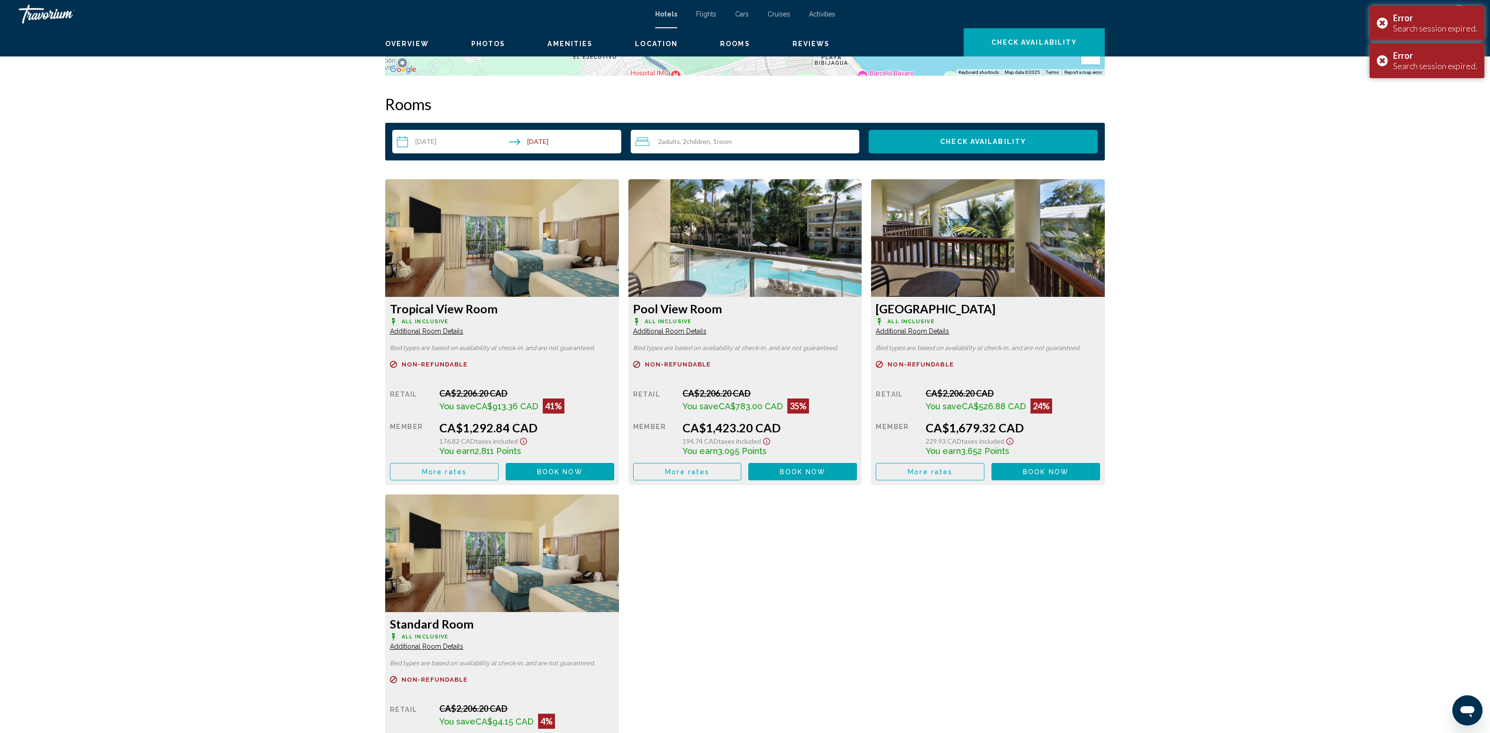
scroll to position [1059, 0]
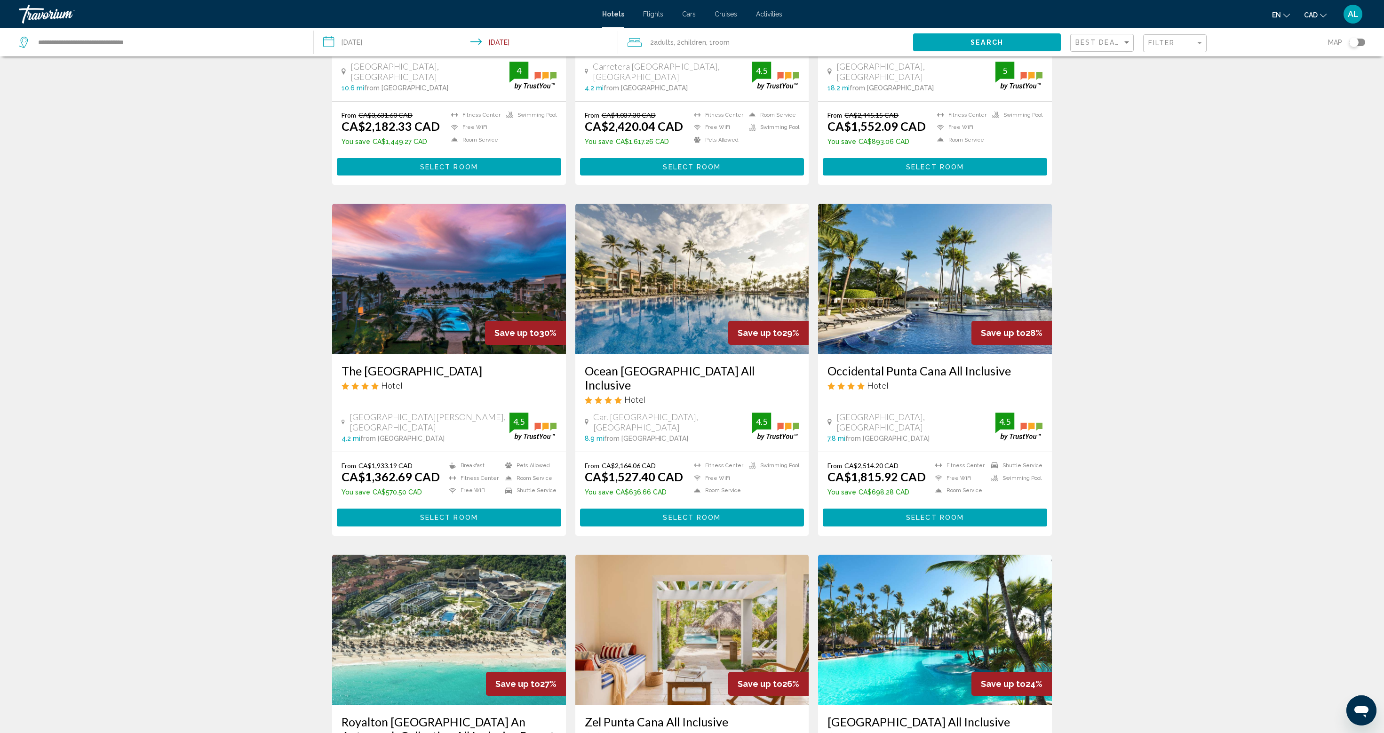
scroll to position [571, 0]
